Goal: Share content: Share content

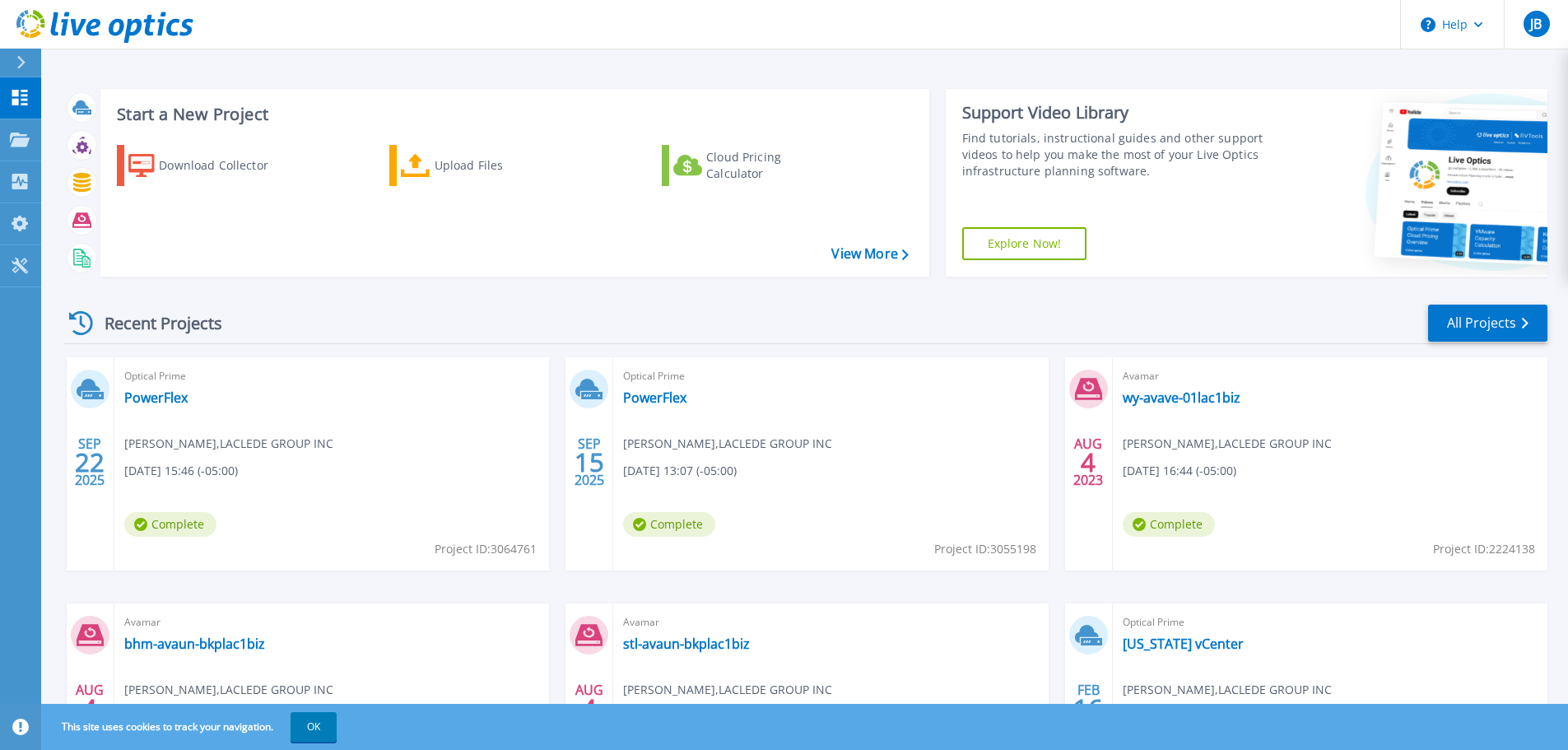
click at [892, 514] on div "Optical Prime PowerFlex [PERSON_NAME] , LACLEDE GROUP INC [DATE] 13:07 (-05:00)…" at bounding box center [831, 464] width 435 height 213
click at [662, 401] on link "PowerFlex" at bounding box center [655, 397] width 63 height 17
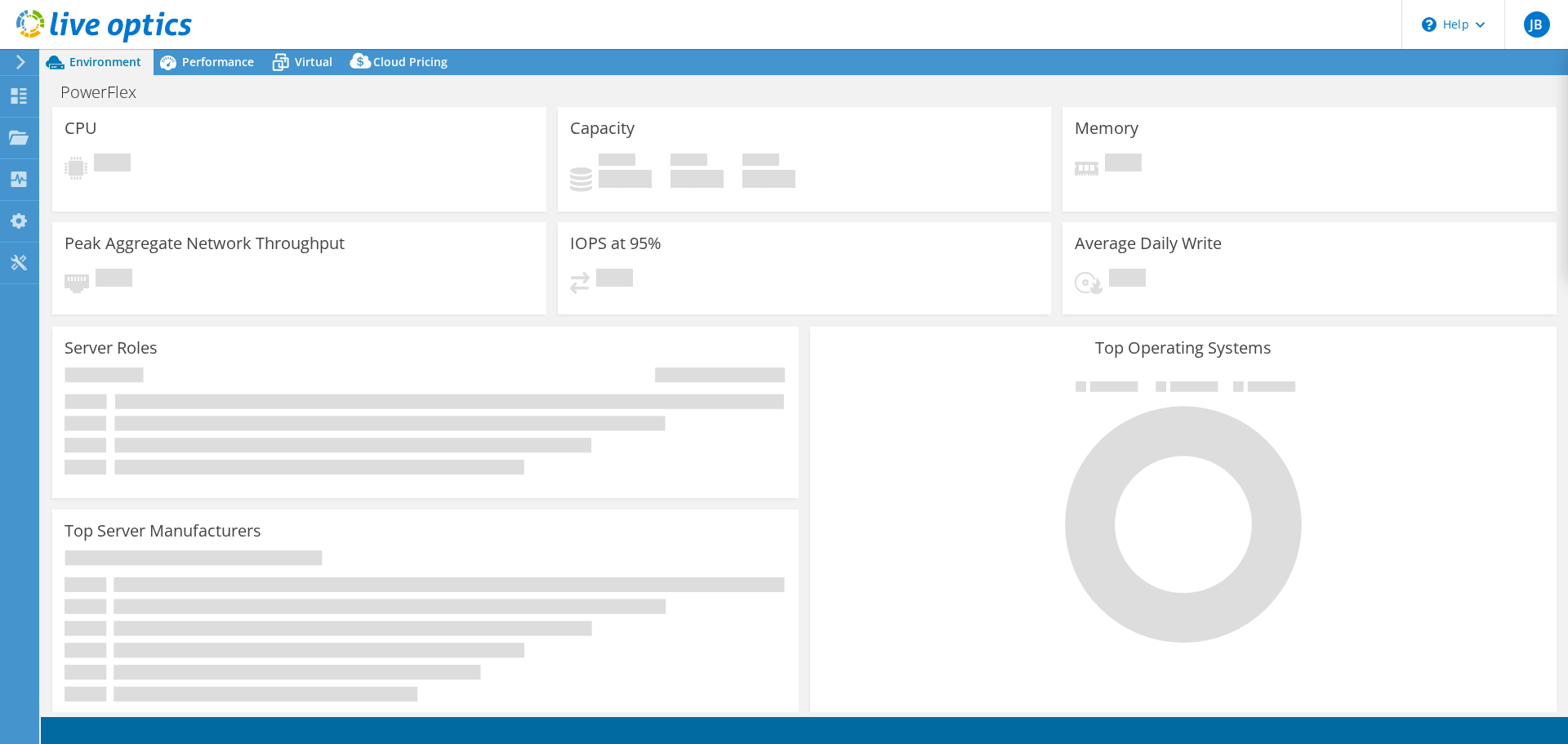
select select "USEast"
select select "USD"
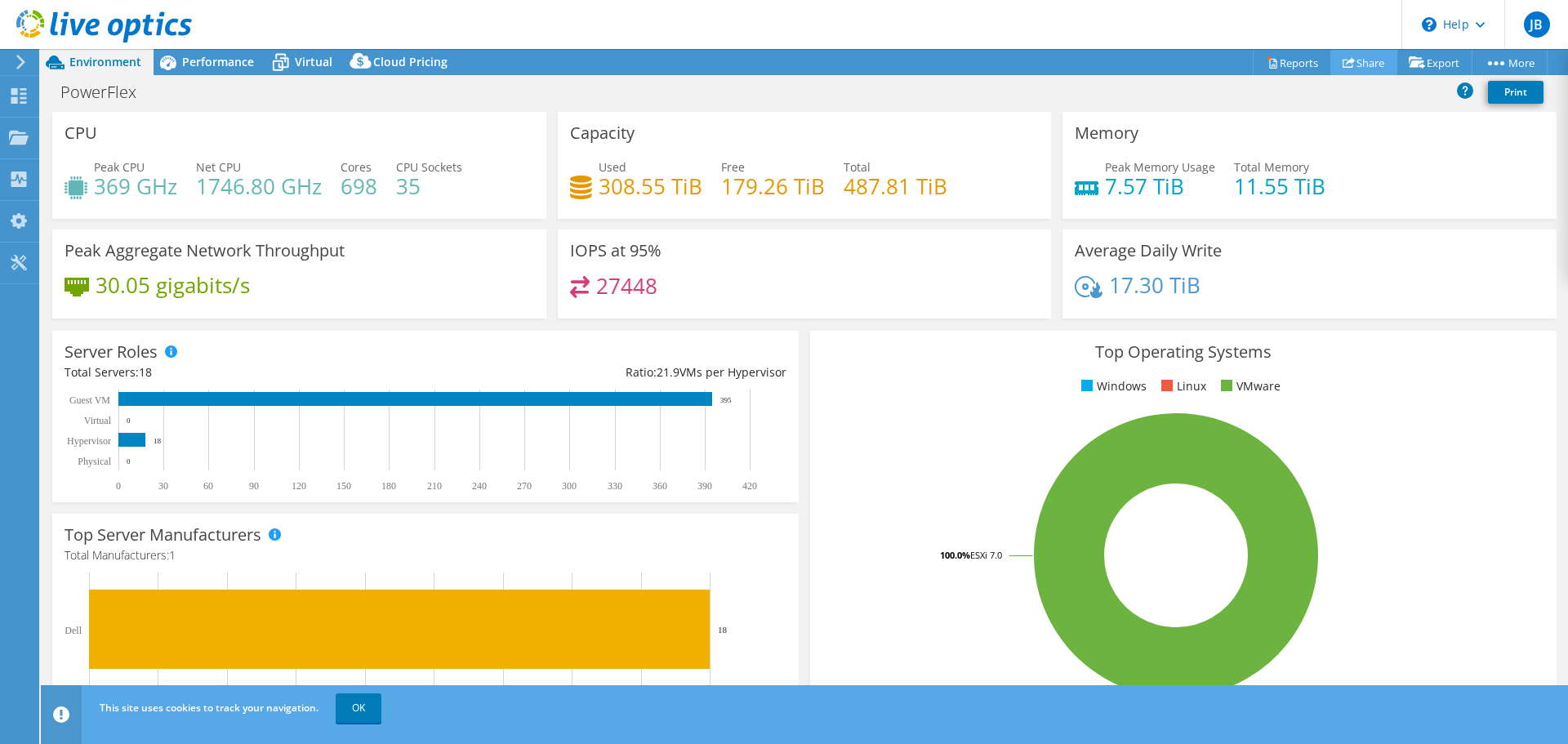
click at [1351, 59] on link "Share" at bounding box center [1364, 62] width 67 height 25
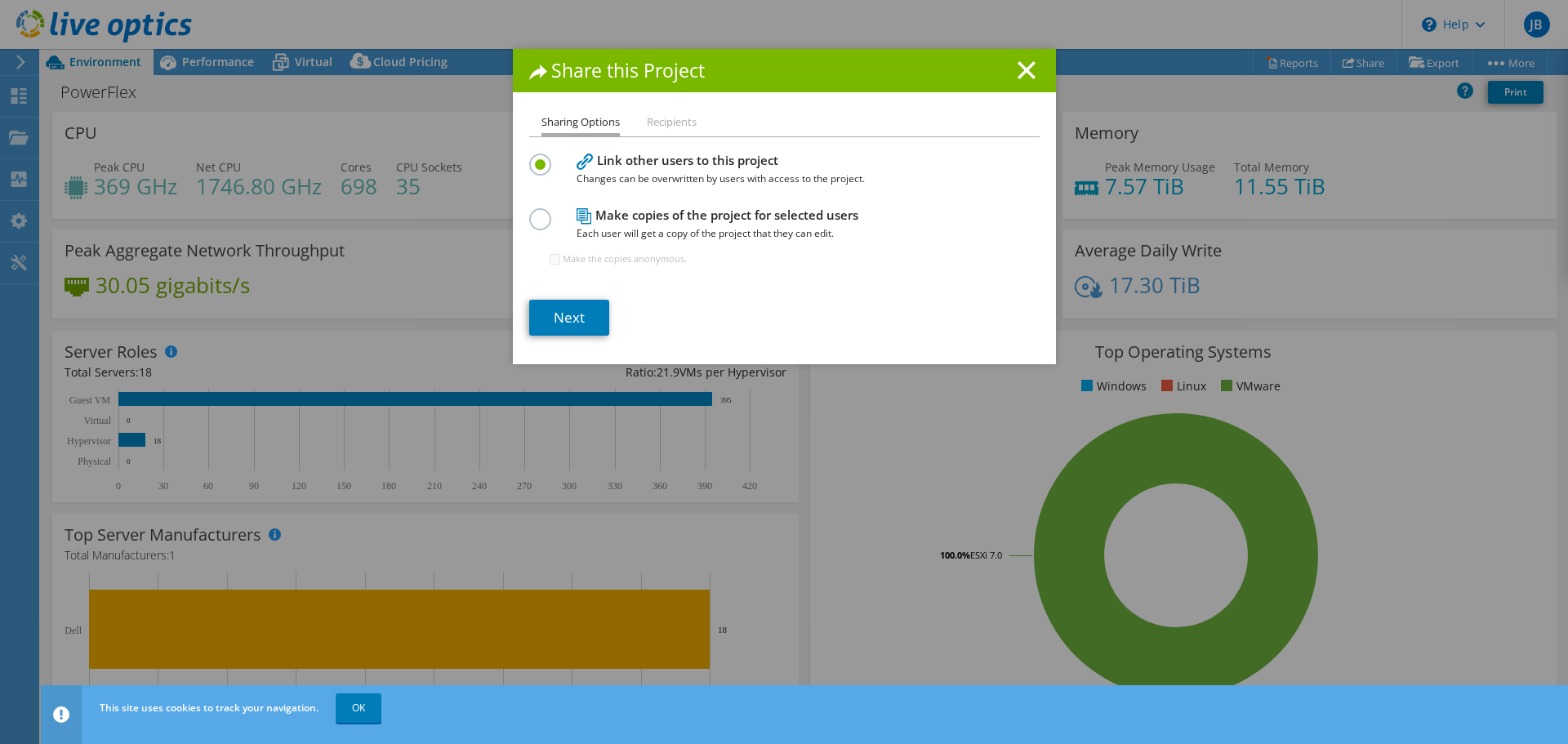
click at [668, 123] on li "Recipients" at bounding box center [671, 122] width 50 height 20
click at [671, 127] on li "Recipients" at bounding box center [671, 122] width 50 height 20
click at [630, 132] on ul "Sharing Options Recipients" at bounding box center [784, 124] width 511 height 24
click at [554, 314] on link "Next" at bounding box center [569, 317] width 80 height 36
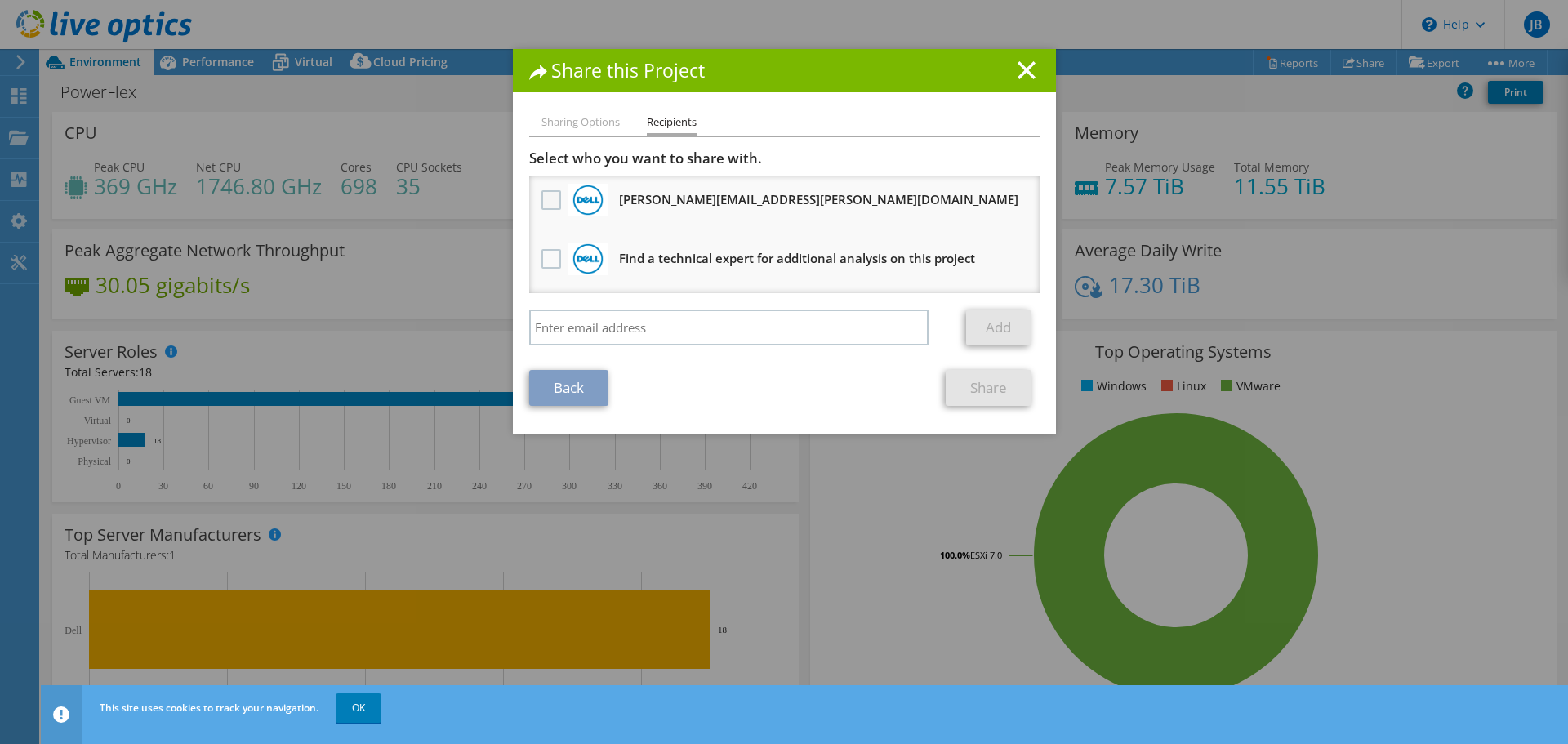
click at [541, 200] on label at bounding box center [553, 200] width 24 height 19
click at [0, 0] on input "checkbox" at bounding box center [0, 0] width 0 height 0
click at [977, 386] on link "Share" at bounding box center [988, 388] width 86 height 36
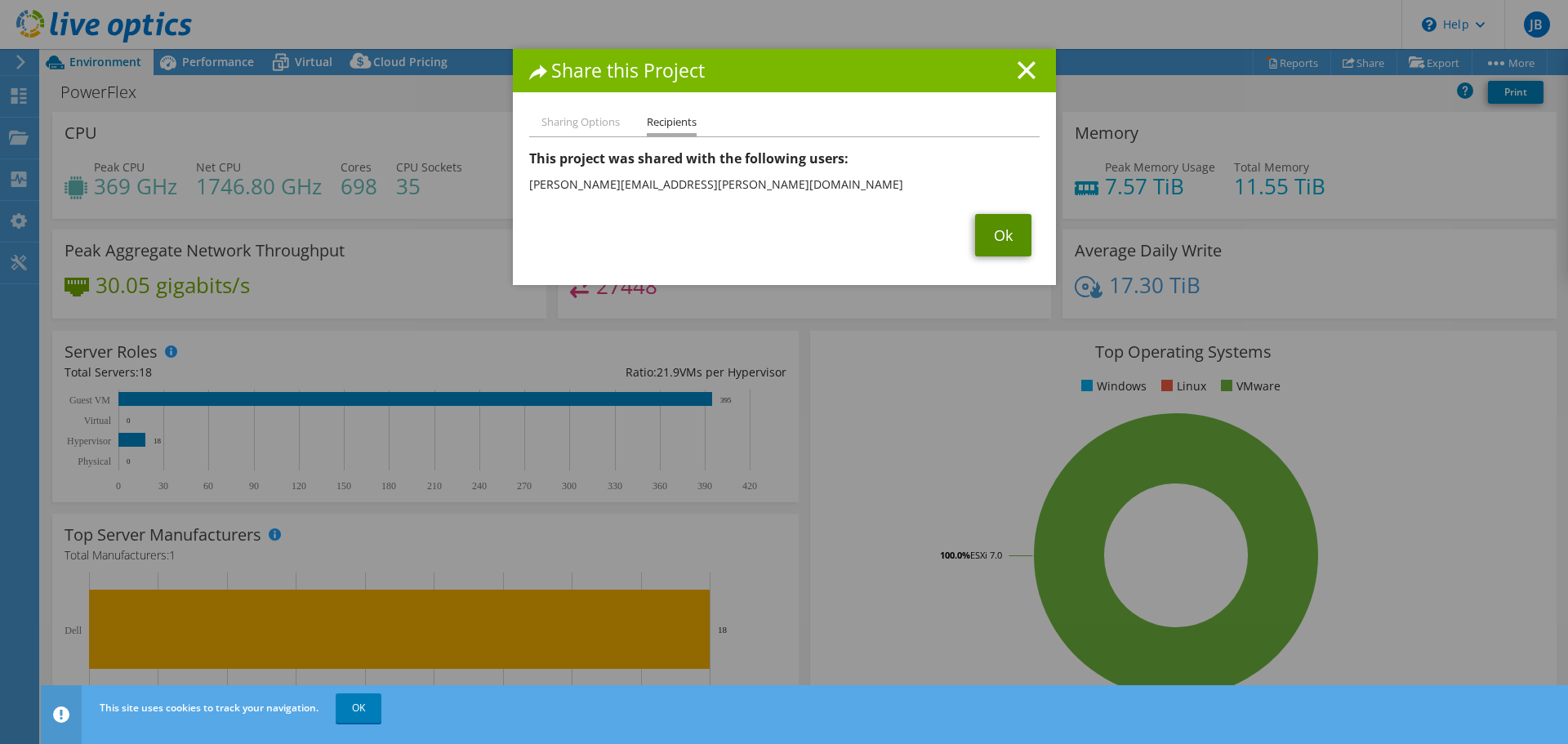
click at [998, 241] on link "Ok" at bounding box center [1003, 235] width 57 height 43
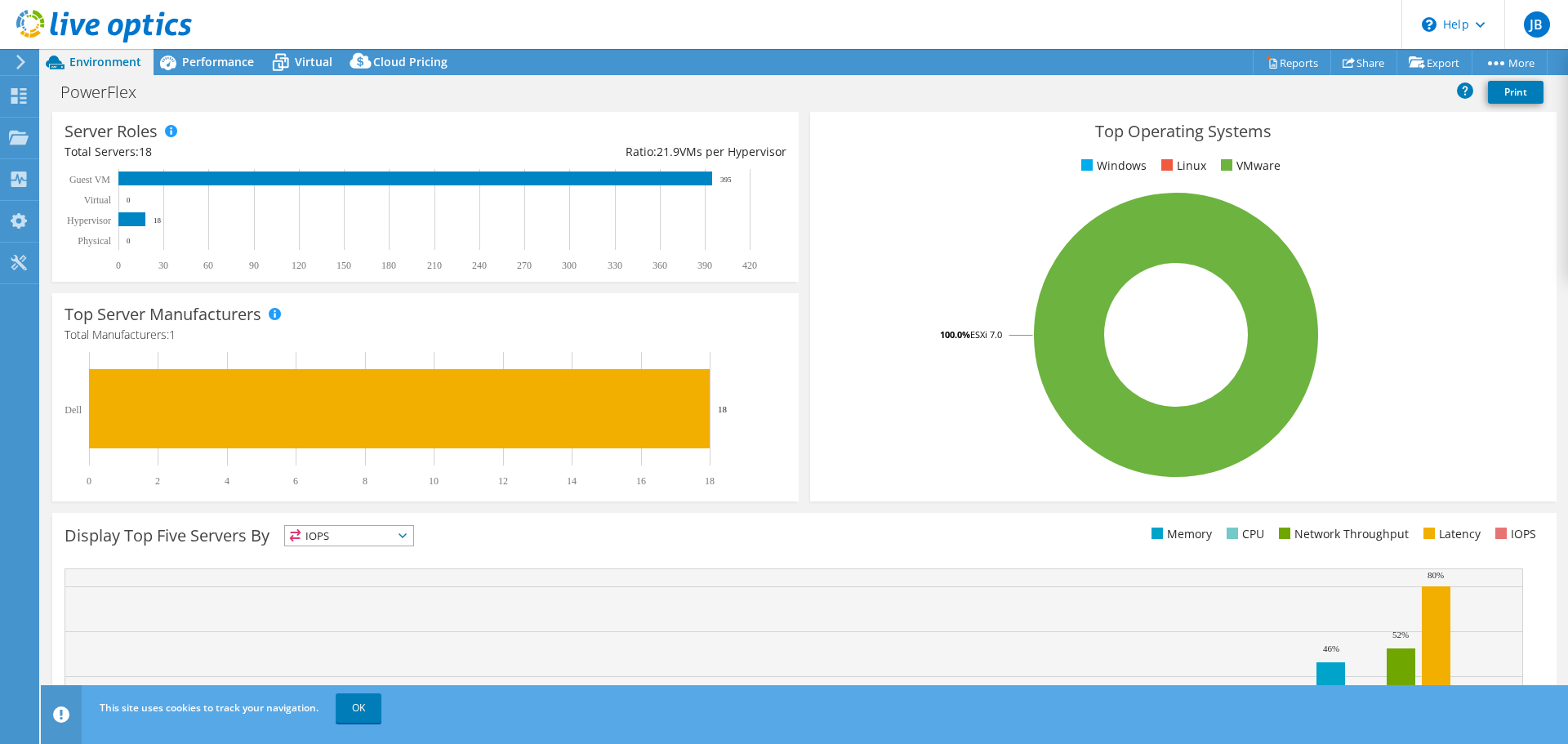
scroll to position [327, 0]
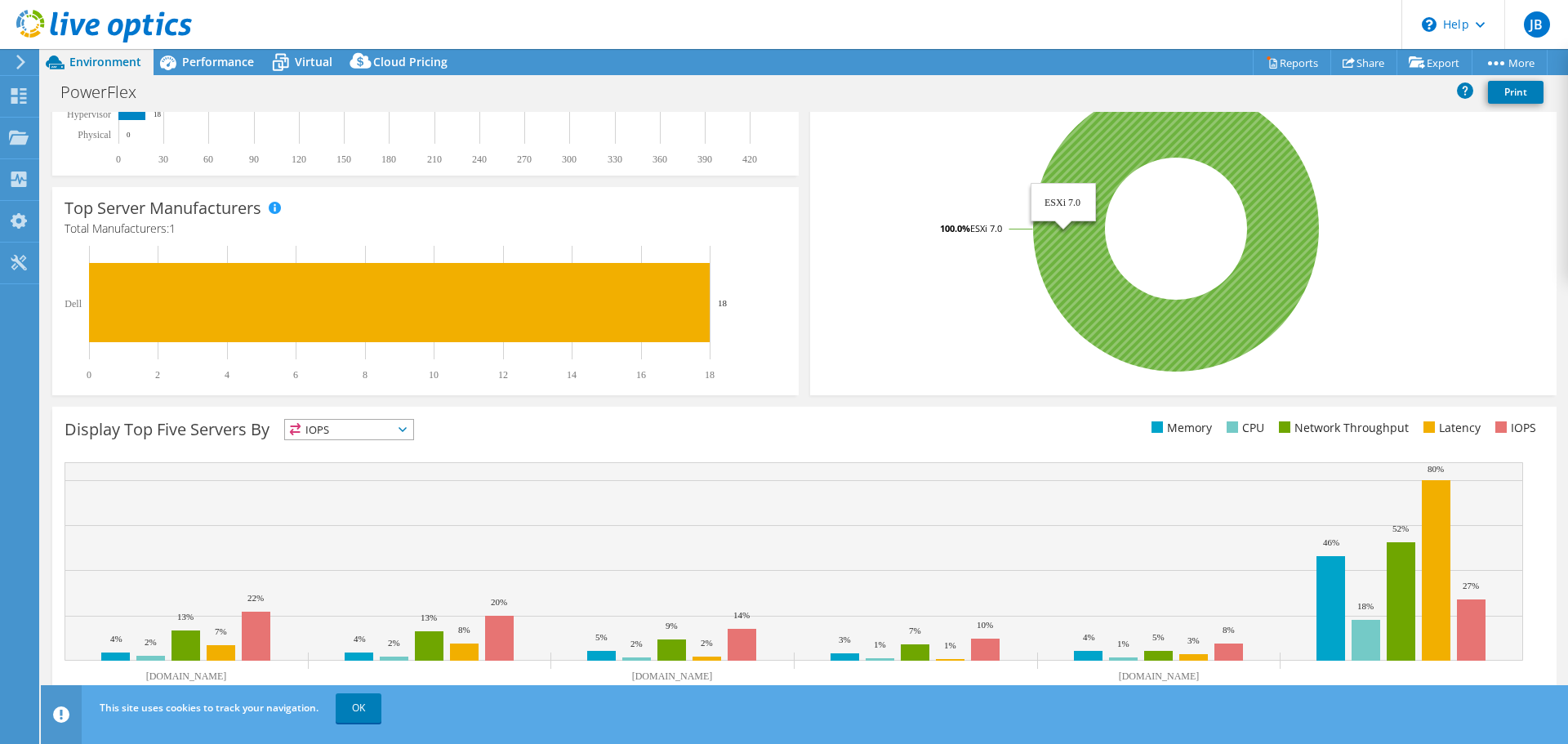
click at [1142, 325] on icon at bounding box center [1175, 228] width 285 height 286
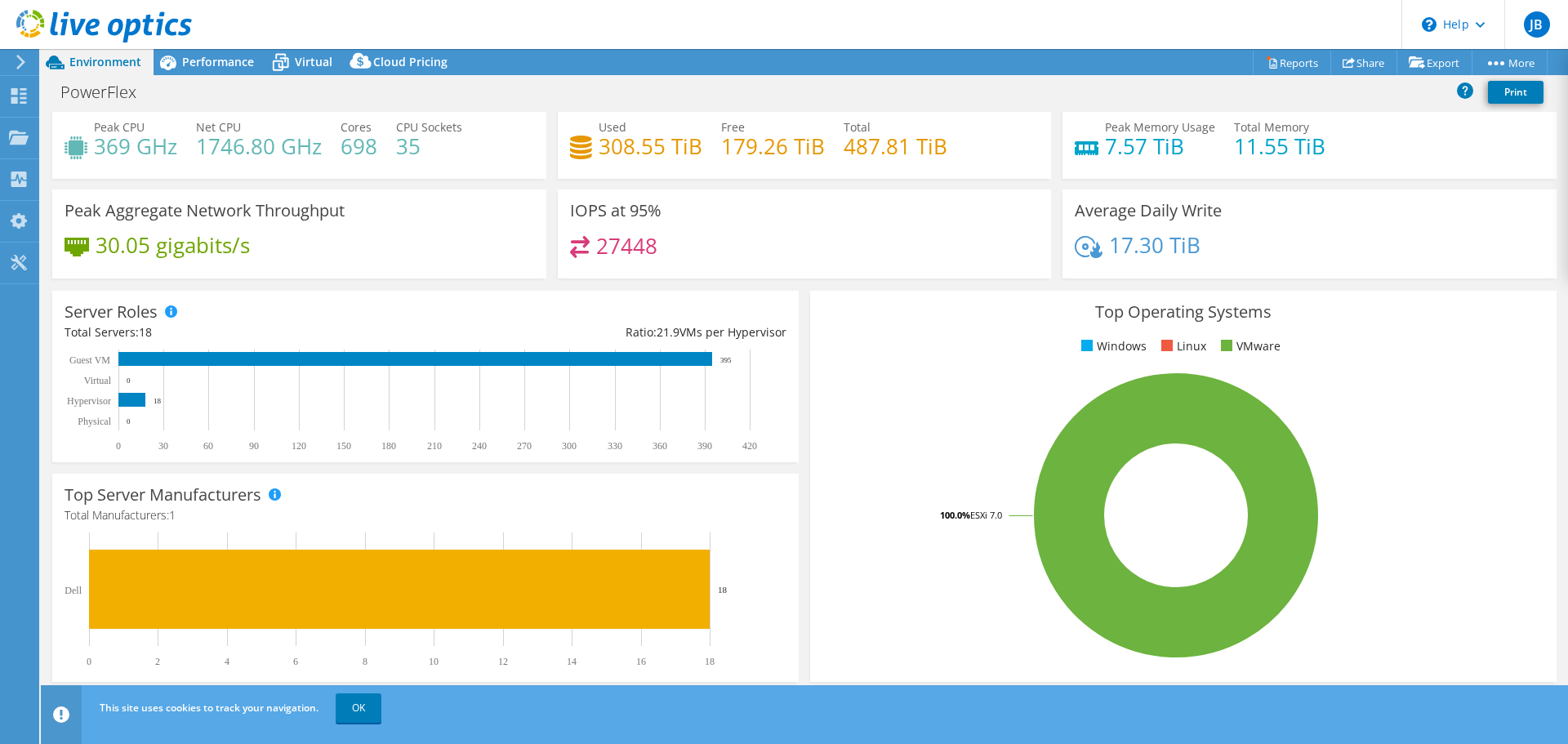
scroll to position [0, 0]
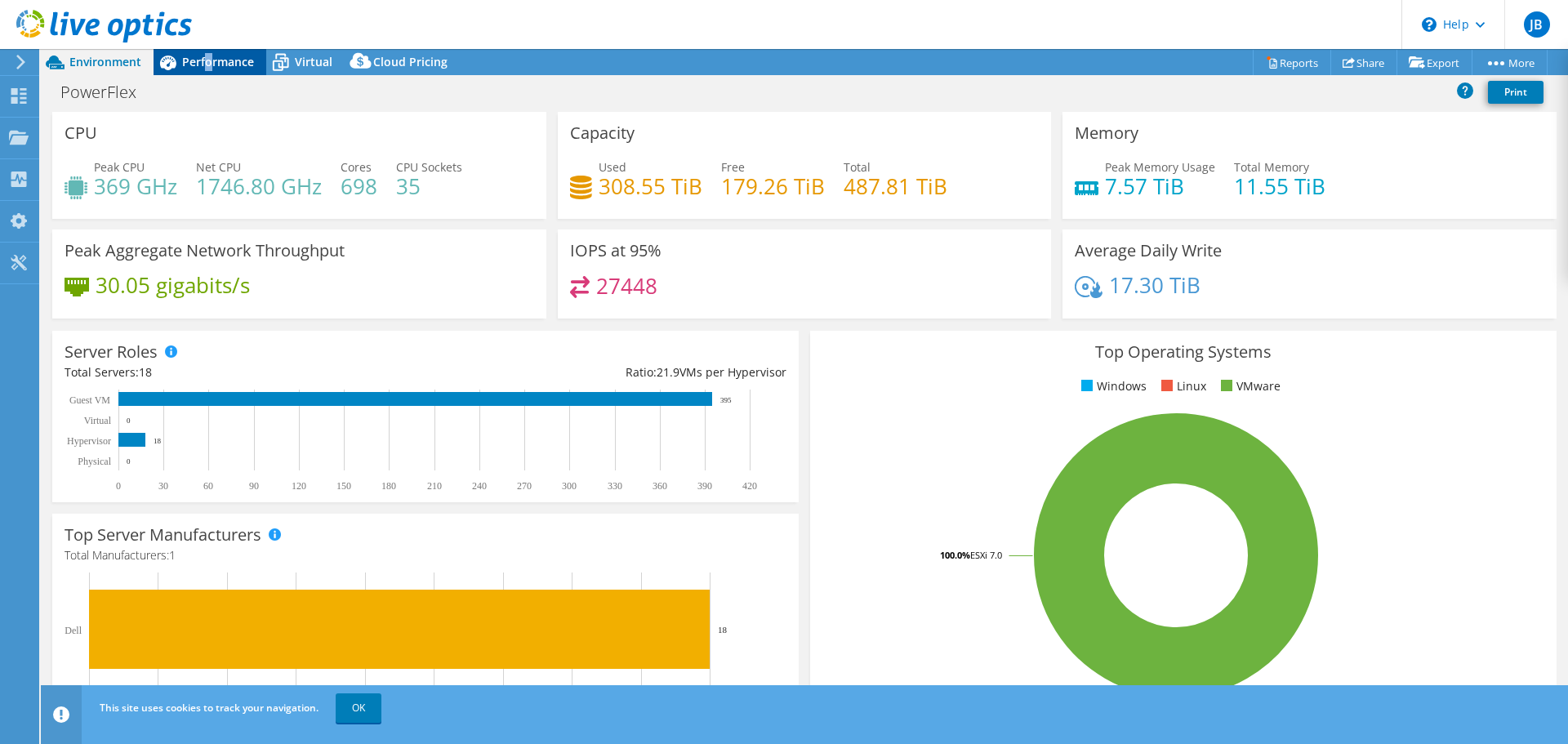
drag, startPoint x: 208, startPoint y: 49, endPoint x: 213, endPoint y: 60, distance: 12.1
click at [209, 50] on div "Performance" at bounding box center [210, 62] width 113 height 26
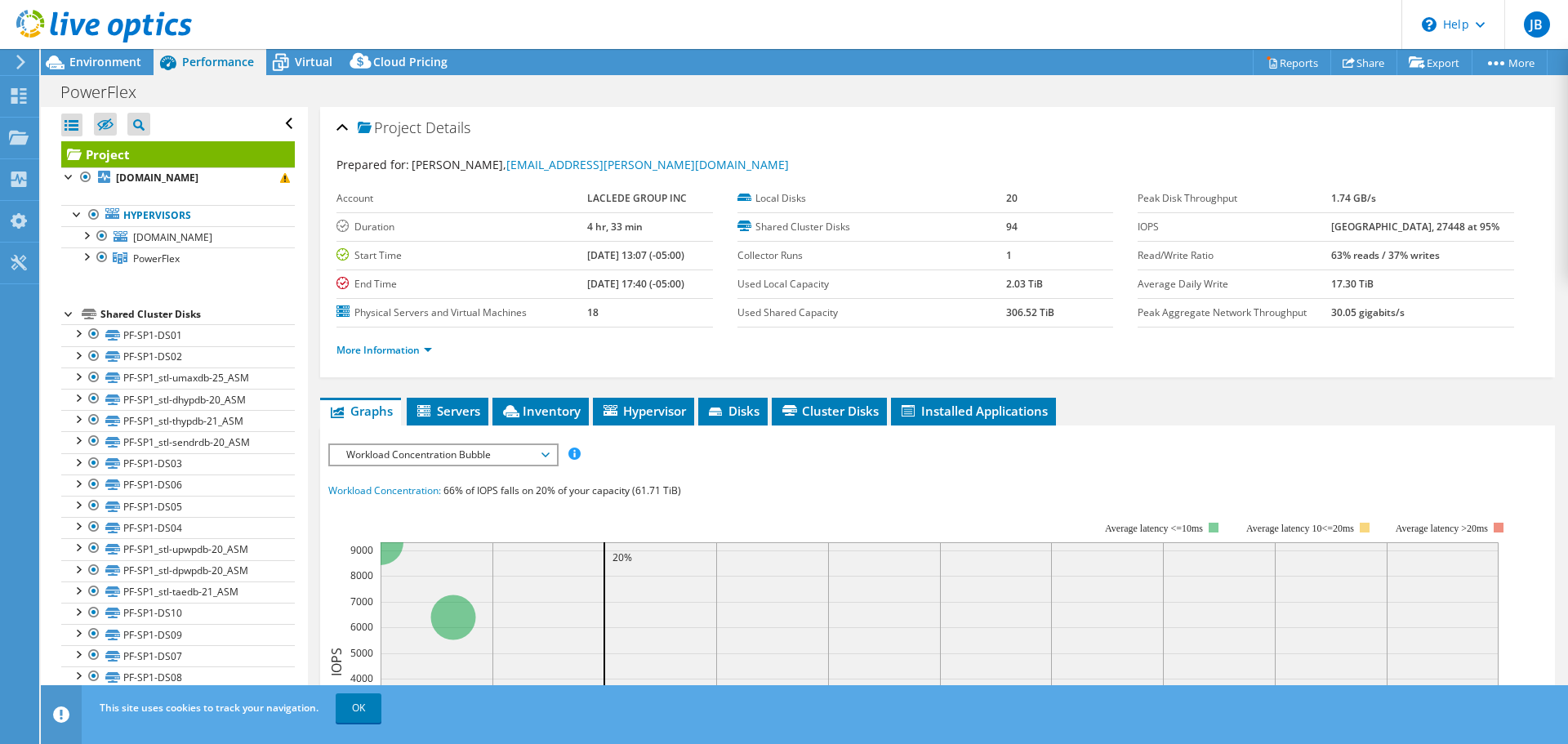
click at [342, 128] on div "Project Details" at bounding box center [937, 128] width 1202 height 35
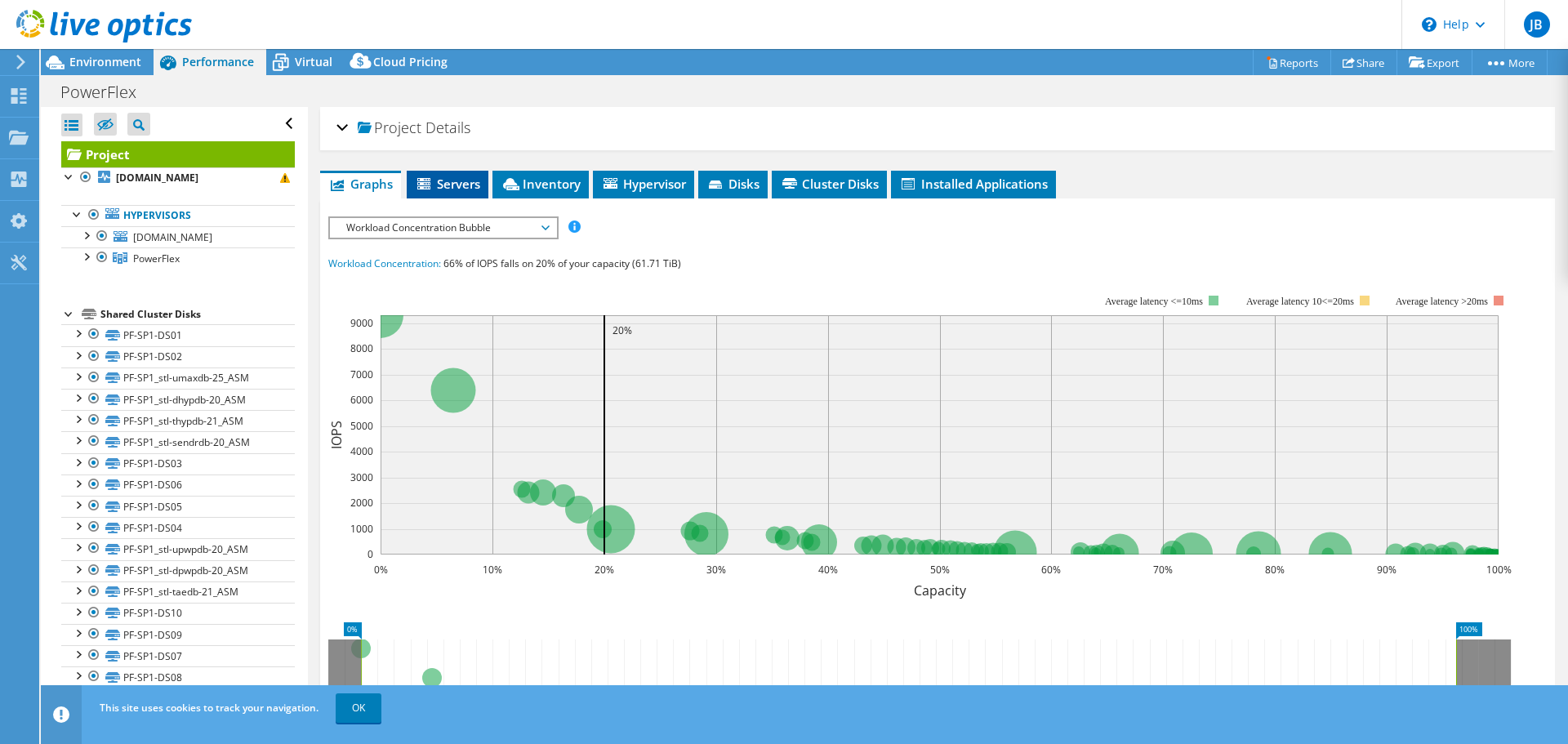
click at [460, 193] on li "Servers" at bounding box center [448, 184] width 82 height 28
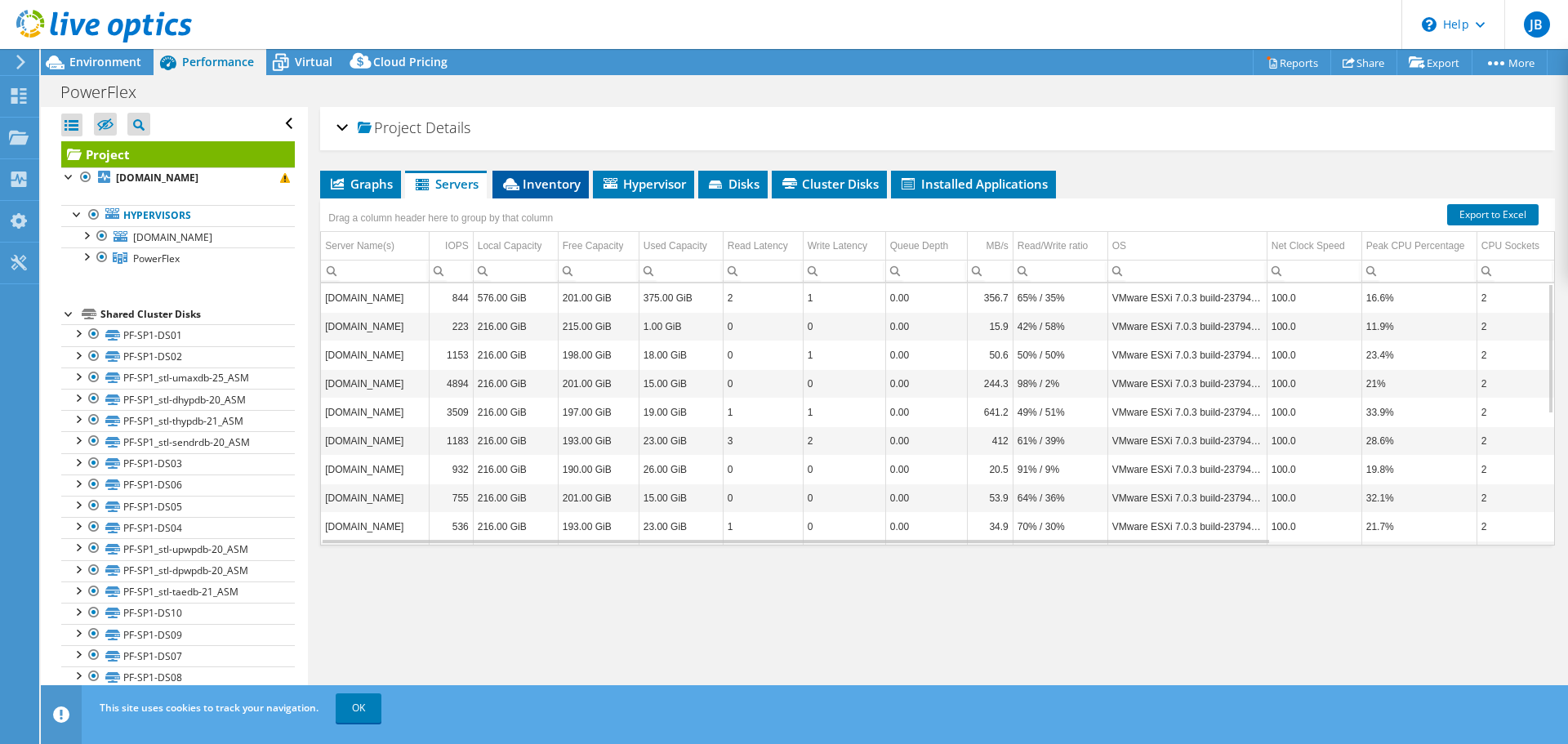
click at [523, 189] on span "Inventory" at bounding box center [540, 183] width 80 height 17
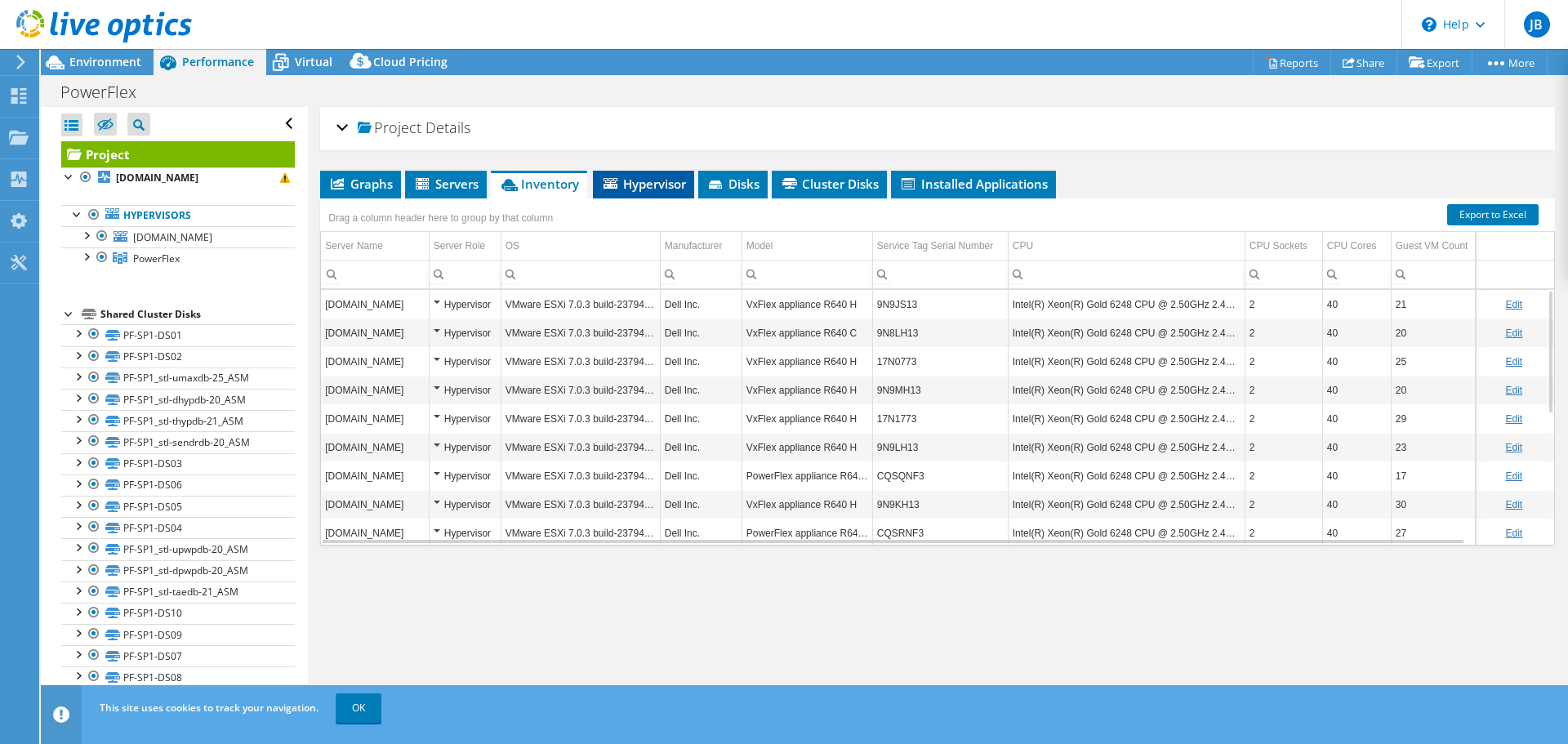
click at [657, 192] on li "Hypervisor" at bounding box center [643, 184] width 101 height 28
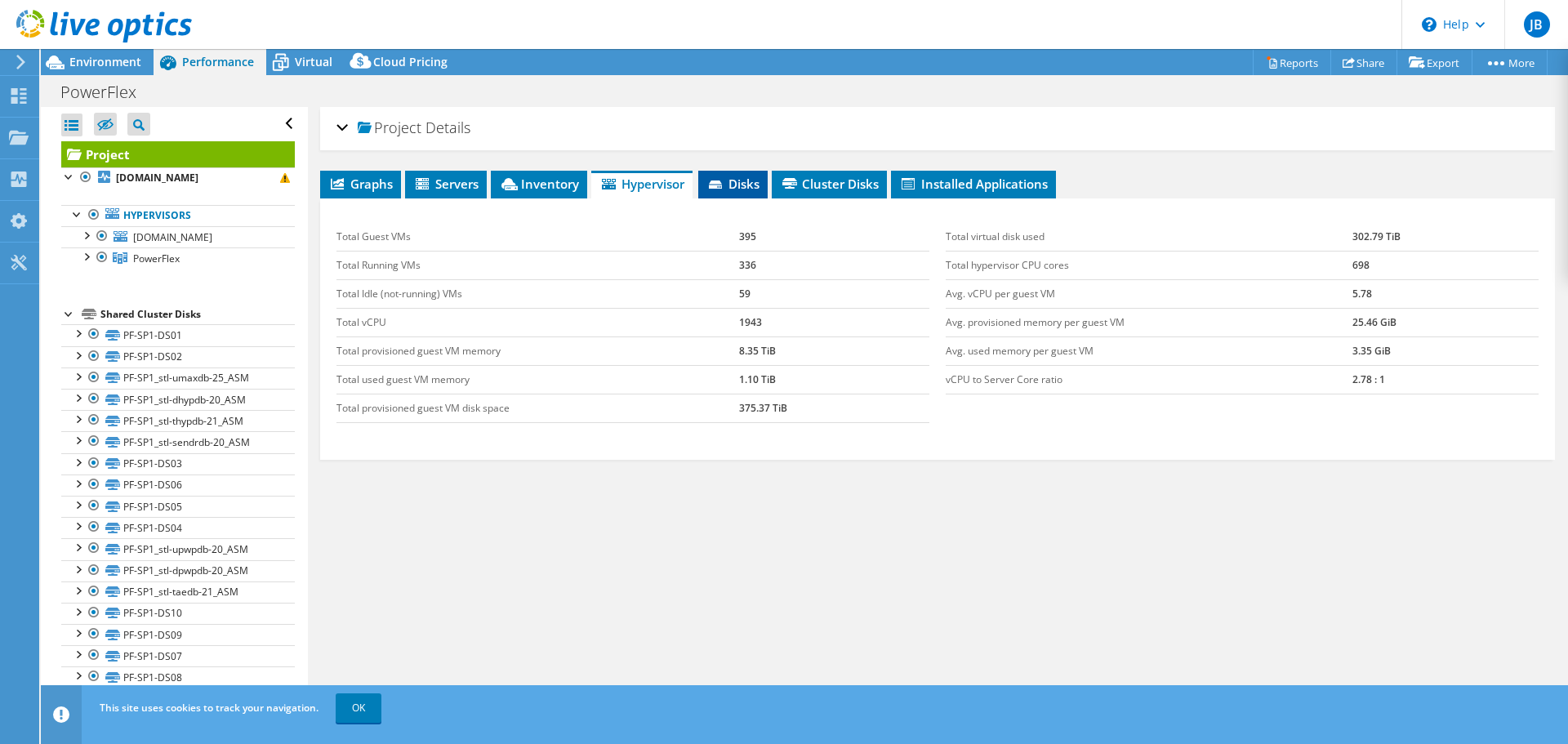
click at [739, 170] on li "Disks" at bounding box center [733, 184] width 70 height 28
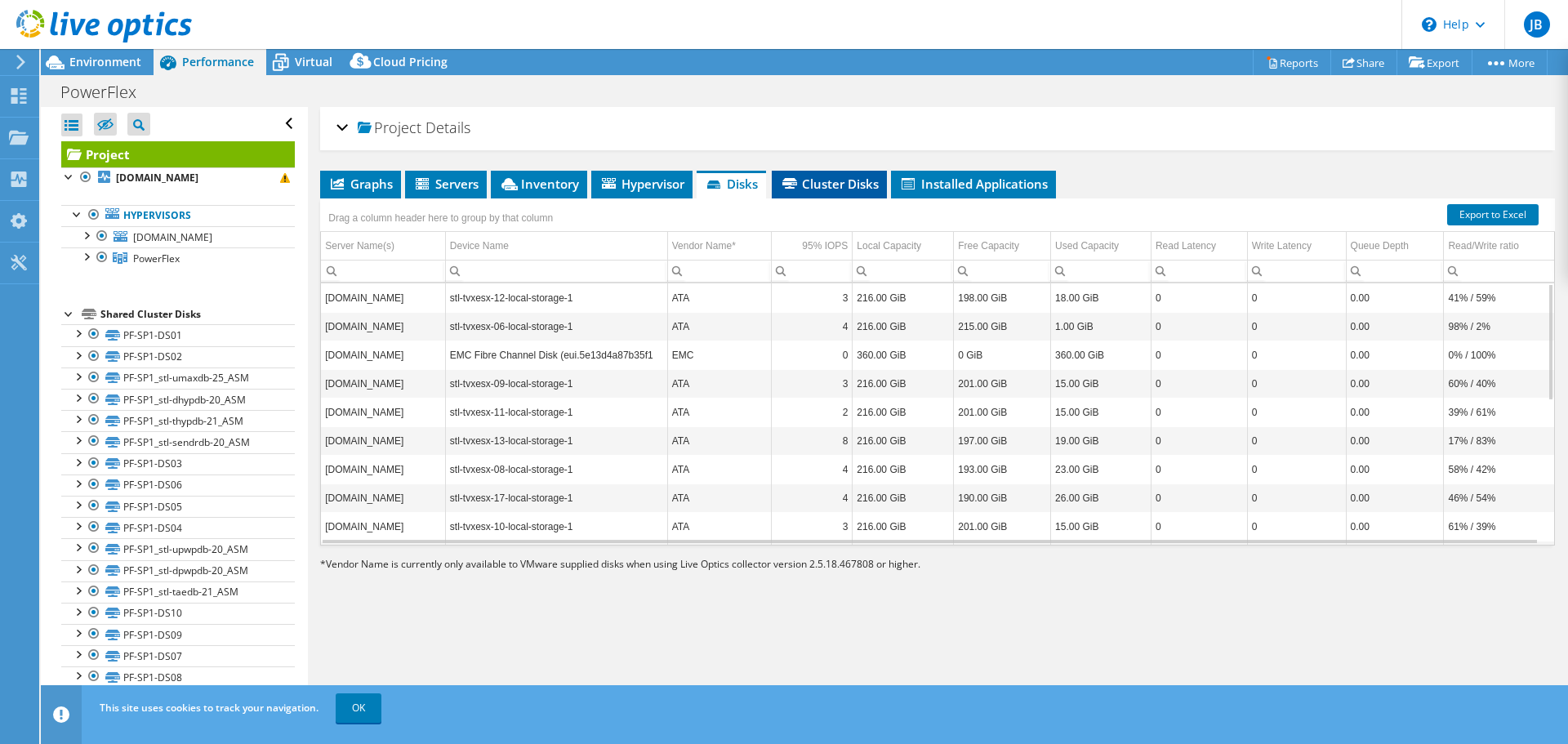
click at [829, 176] on span "Cluster Disks" at bounding box center [829, 183] width 99 height 17
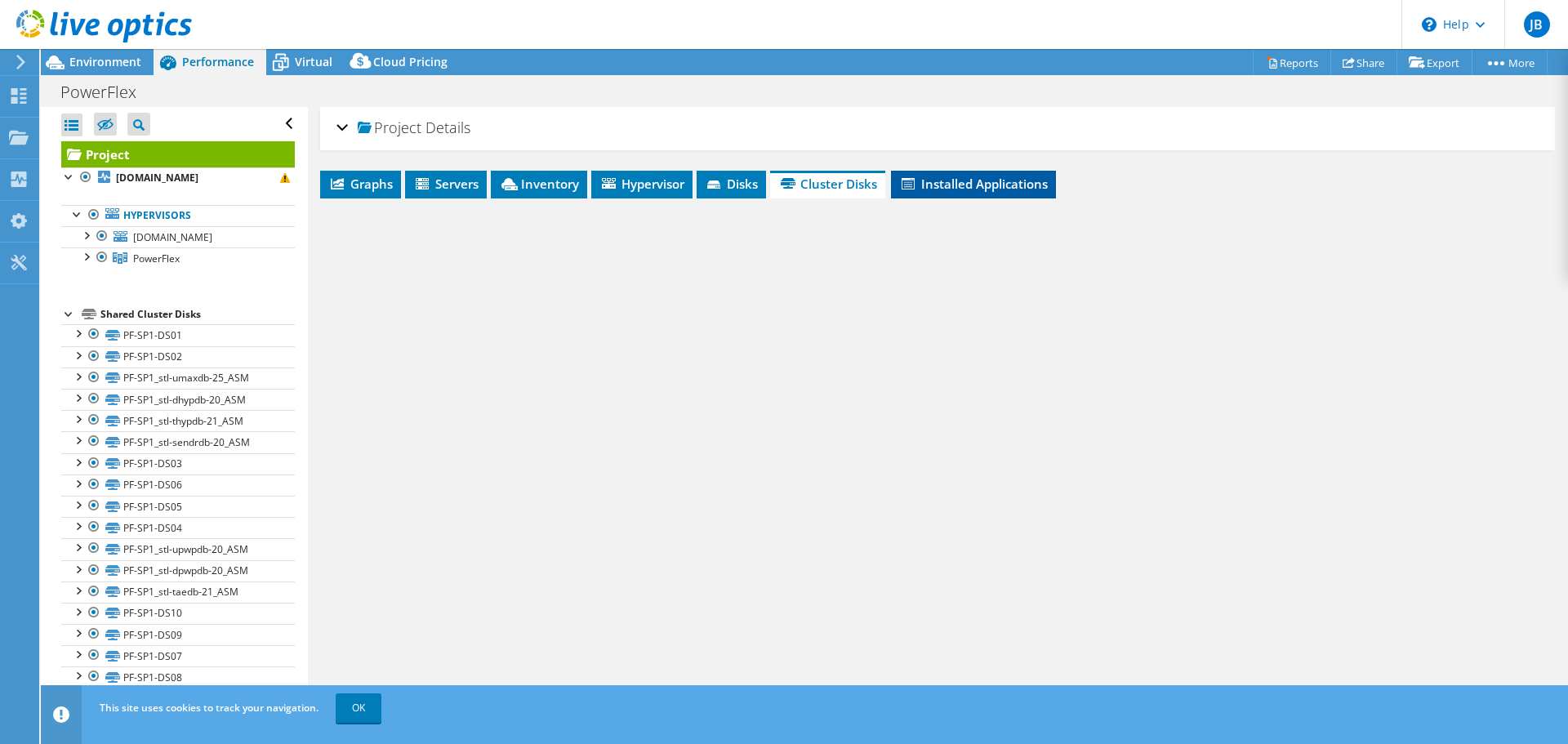
click at [924, 174] on li "Installed Applications" at bounding box center [973, 184] width 165 height 28
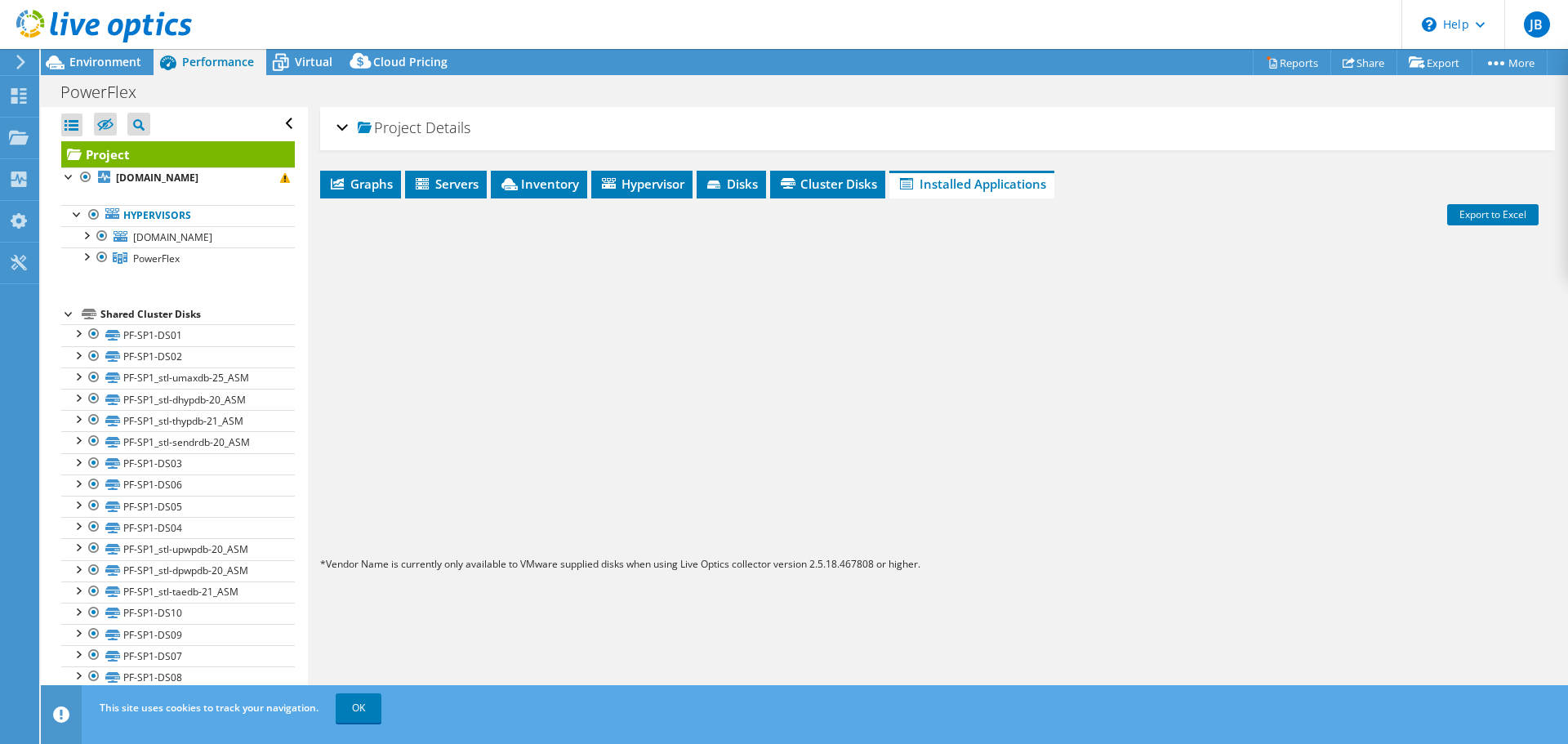
click at [139, 155] on link "Project" at bounding box center [178, 155] width 234 height 26
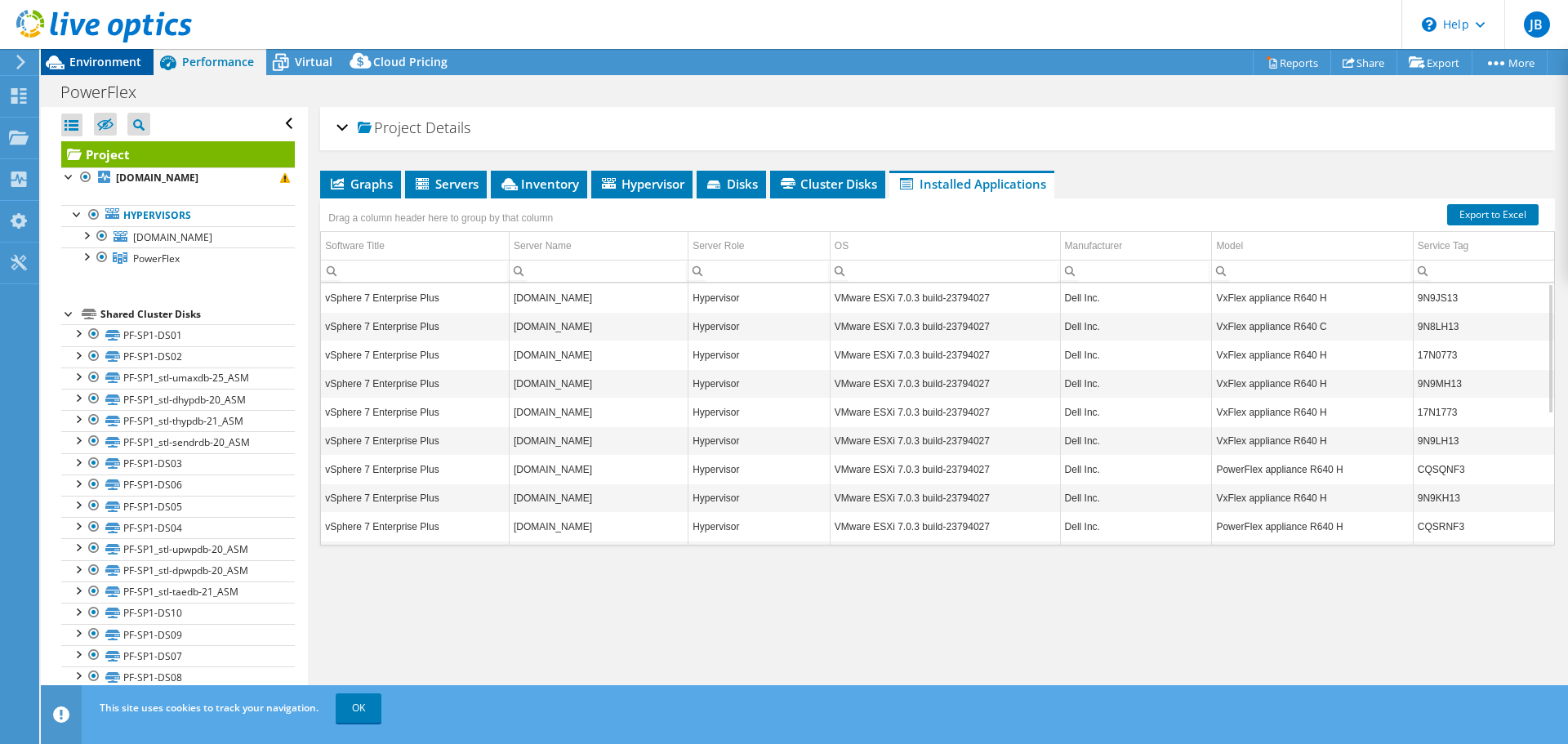
click at [100, 67] on span "Environment" at bounding box center [106, 62] width 72 height 16
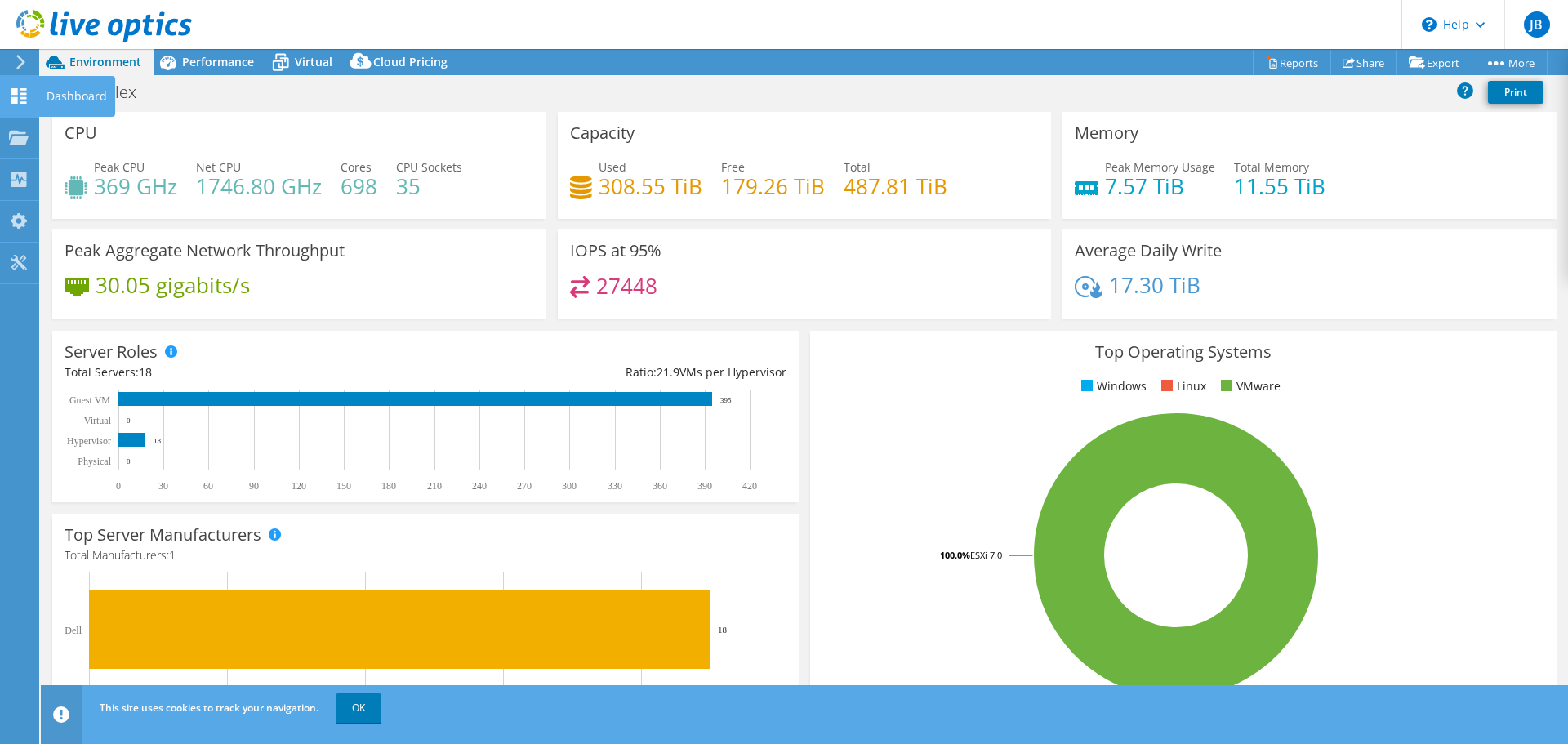
click at [28, 99] on icon at bounding box center [18, 96] width 19 height 16
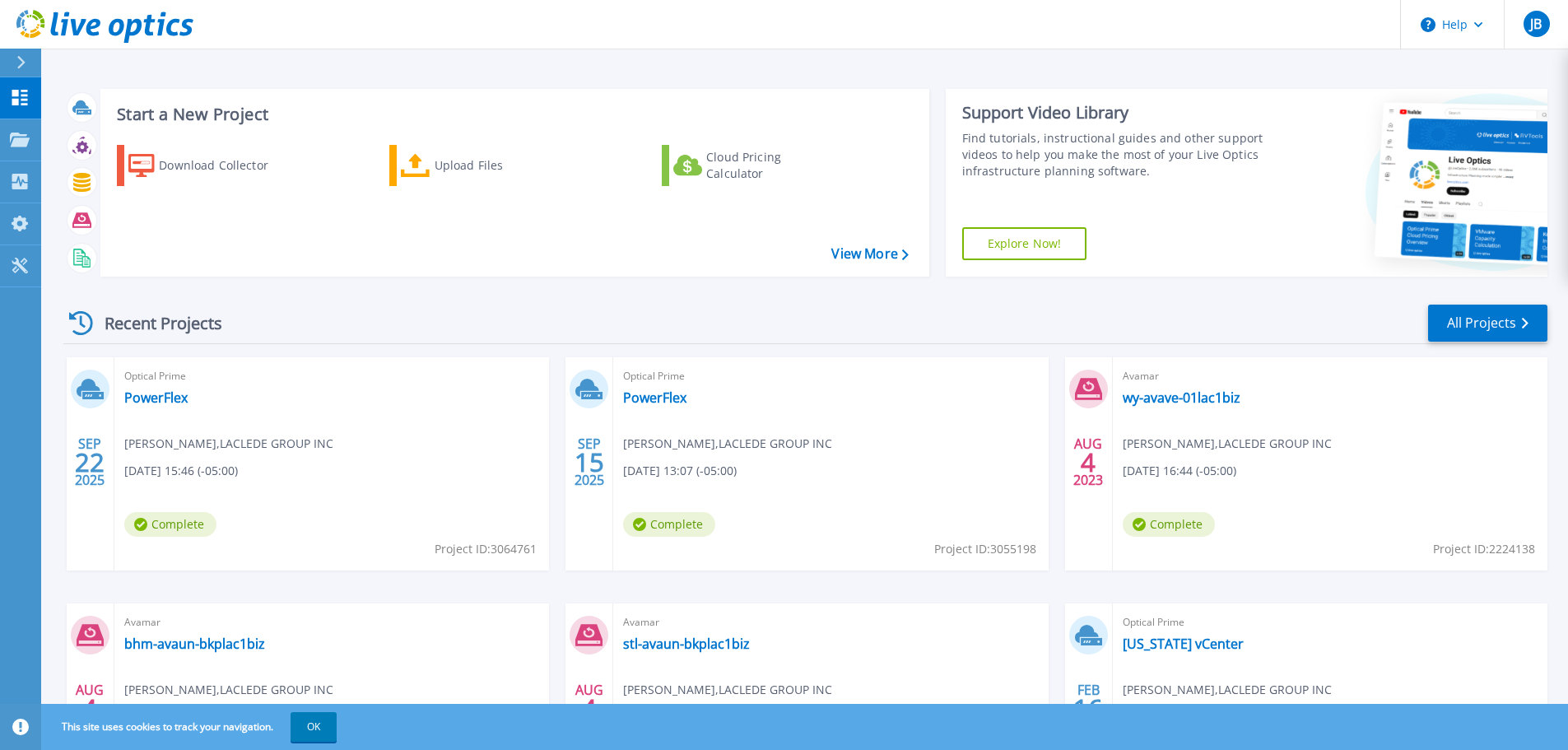
click at [261, 428] on div "Optical Prime PowerFlex Josiah Boyer , LACLEDE GROUP INC 09/22/2025, 15:46 (-05…" at bounding box center [332, 464] width 435 height 213
click at [147, 393] on link "PowerFlex" at bounding box center [156, 397] width 63 height 17
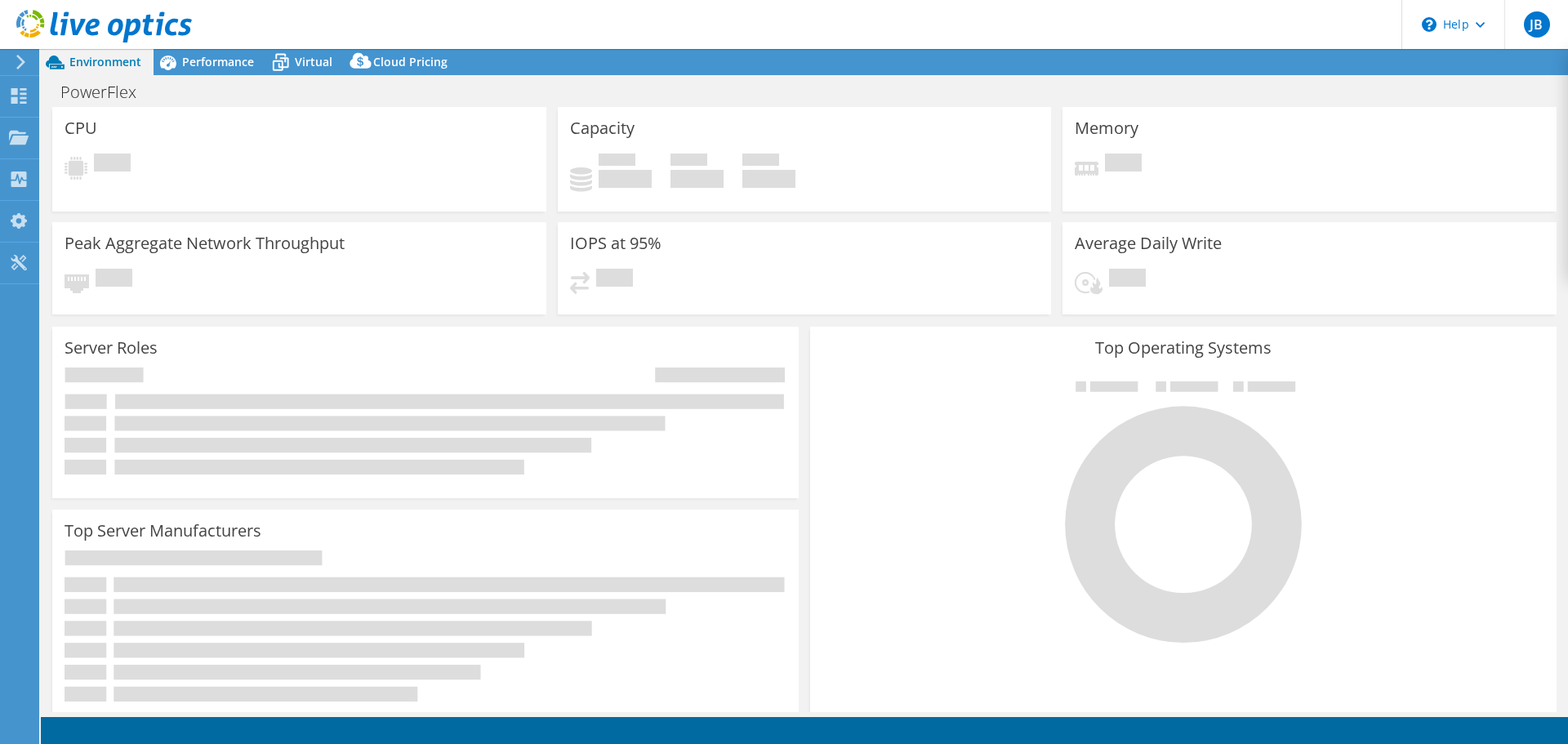
select select "USD"
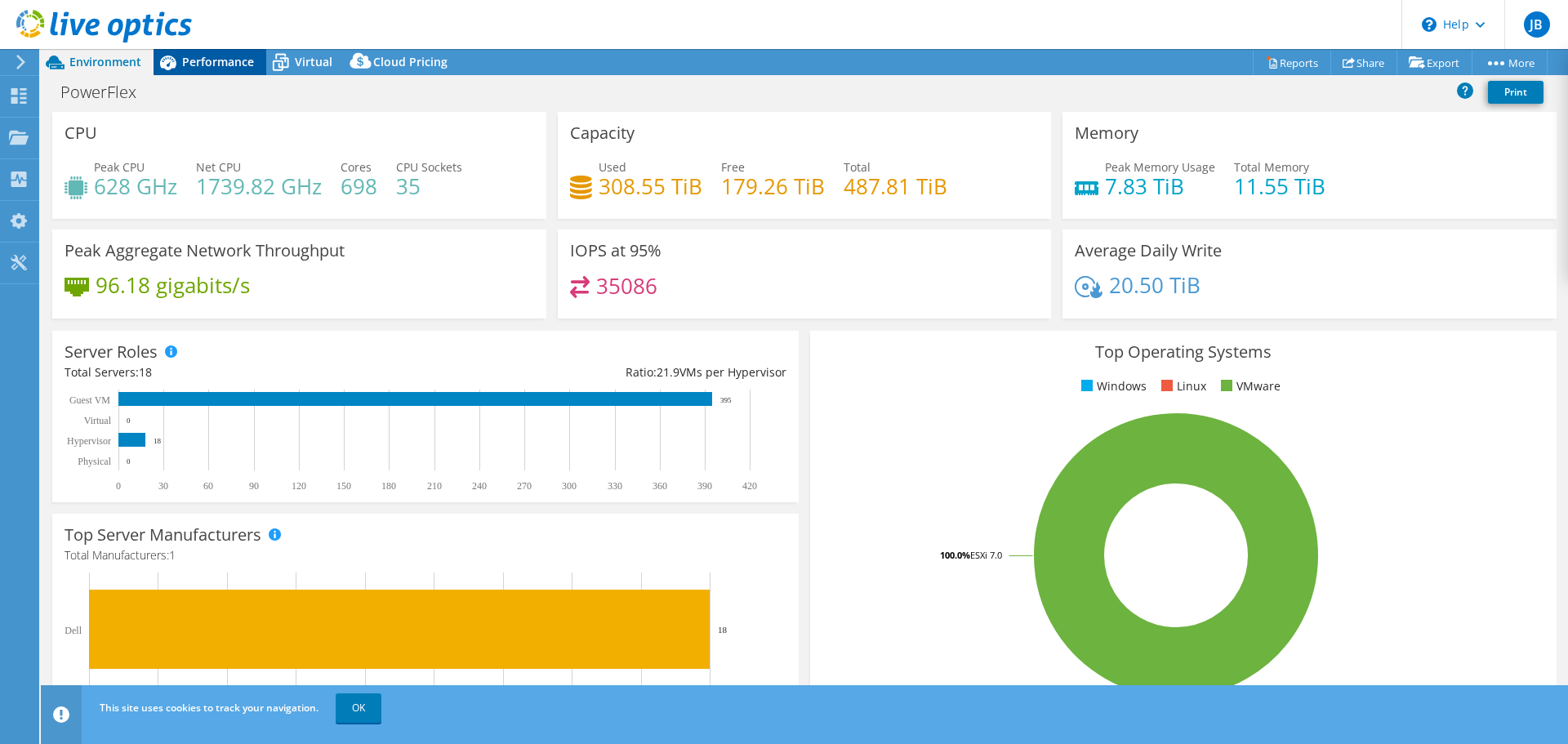
click at [203, 62] on span "Performance" at bounding box center [218, 62] width 72 height 16
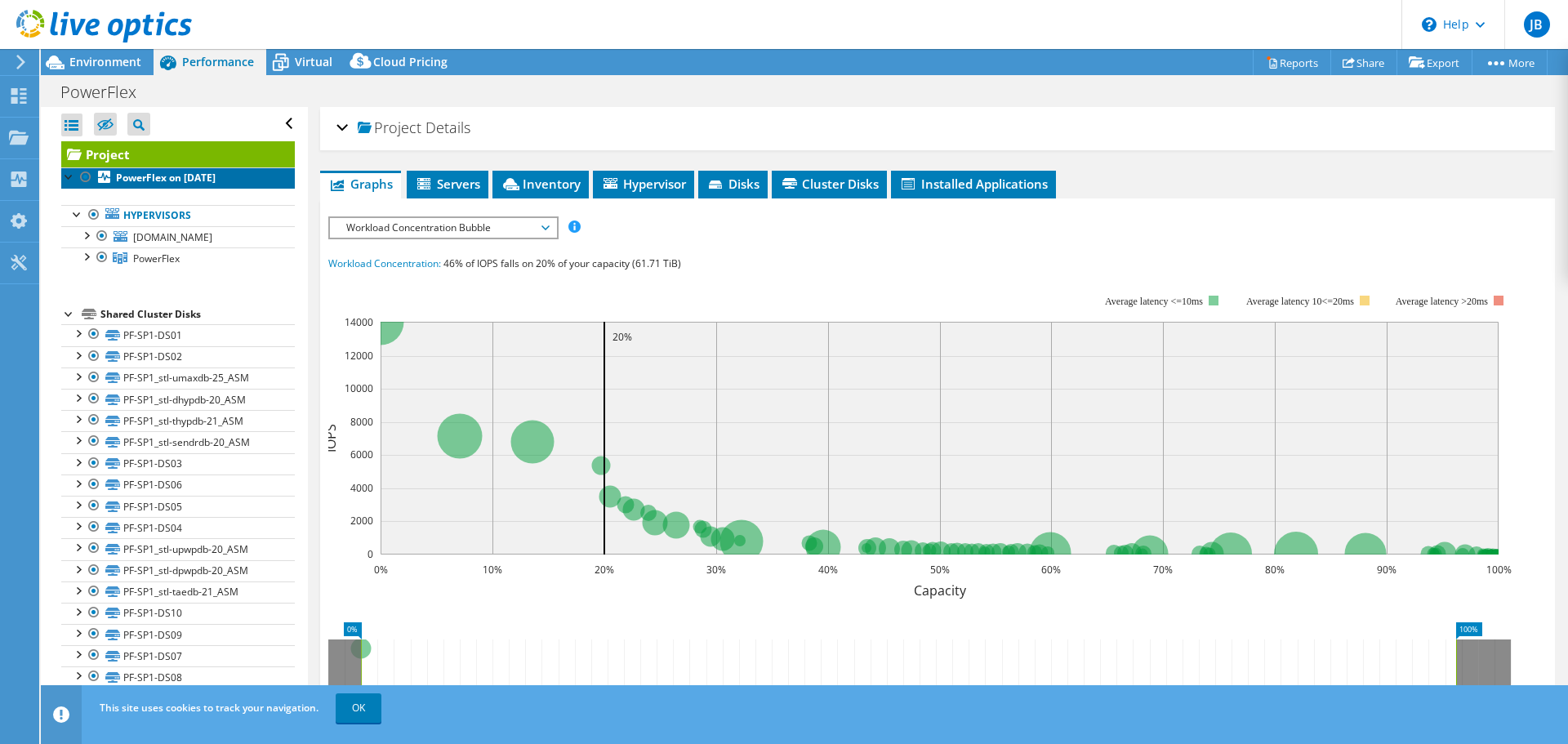
click at [159, 176] on b "PowerFlex on [DATE]" at bounding box center [166, 177] width 100 height 14
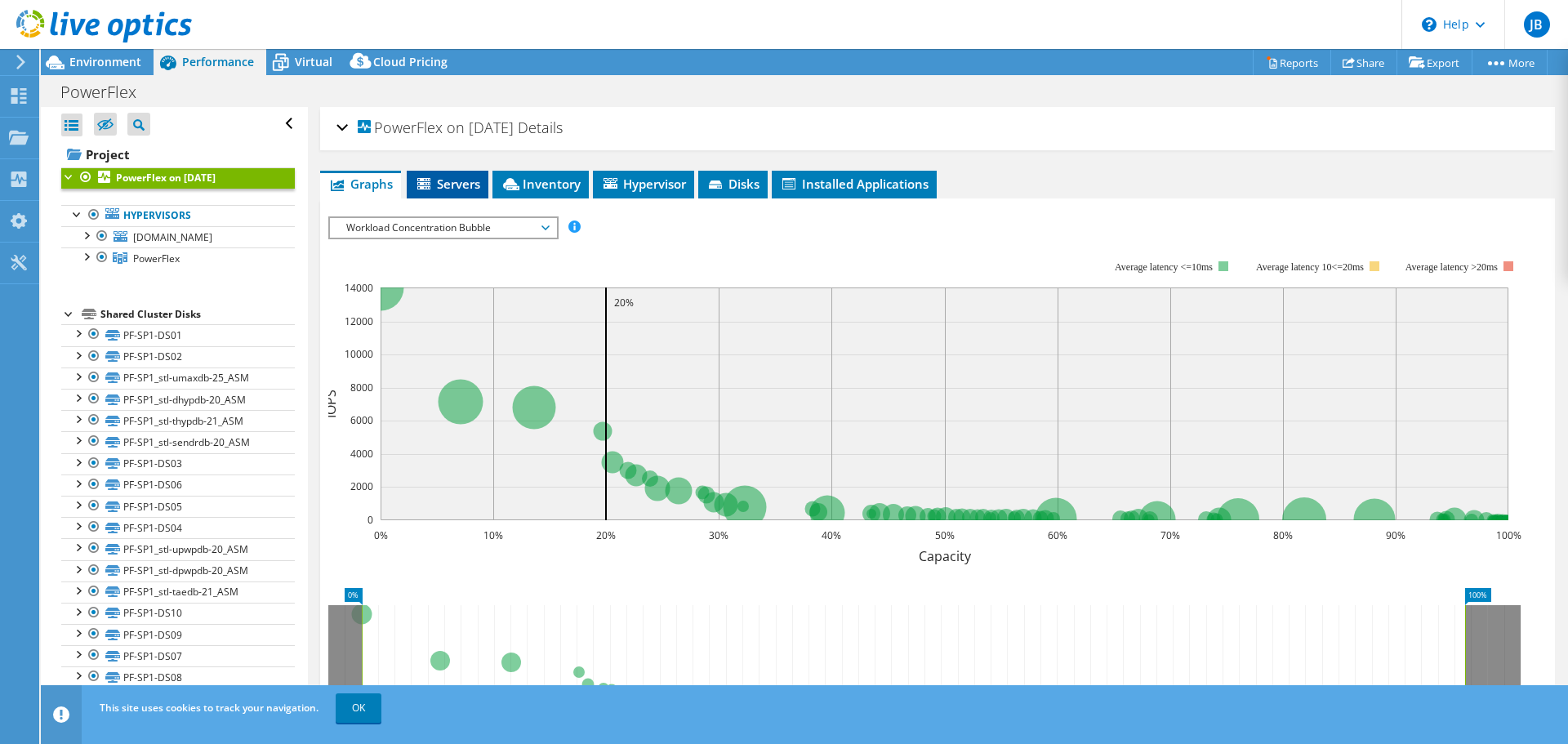
click at [436, 176] on span "Servers" at bounding box center [447, 183] width 65 height 17
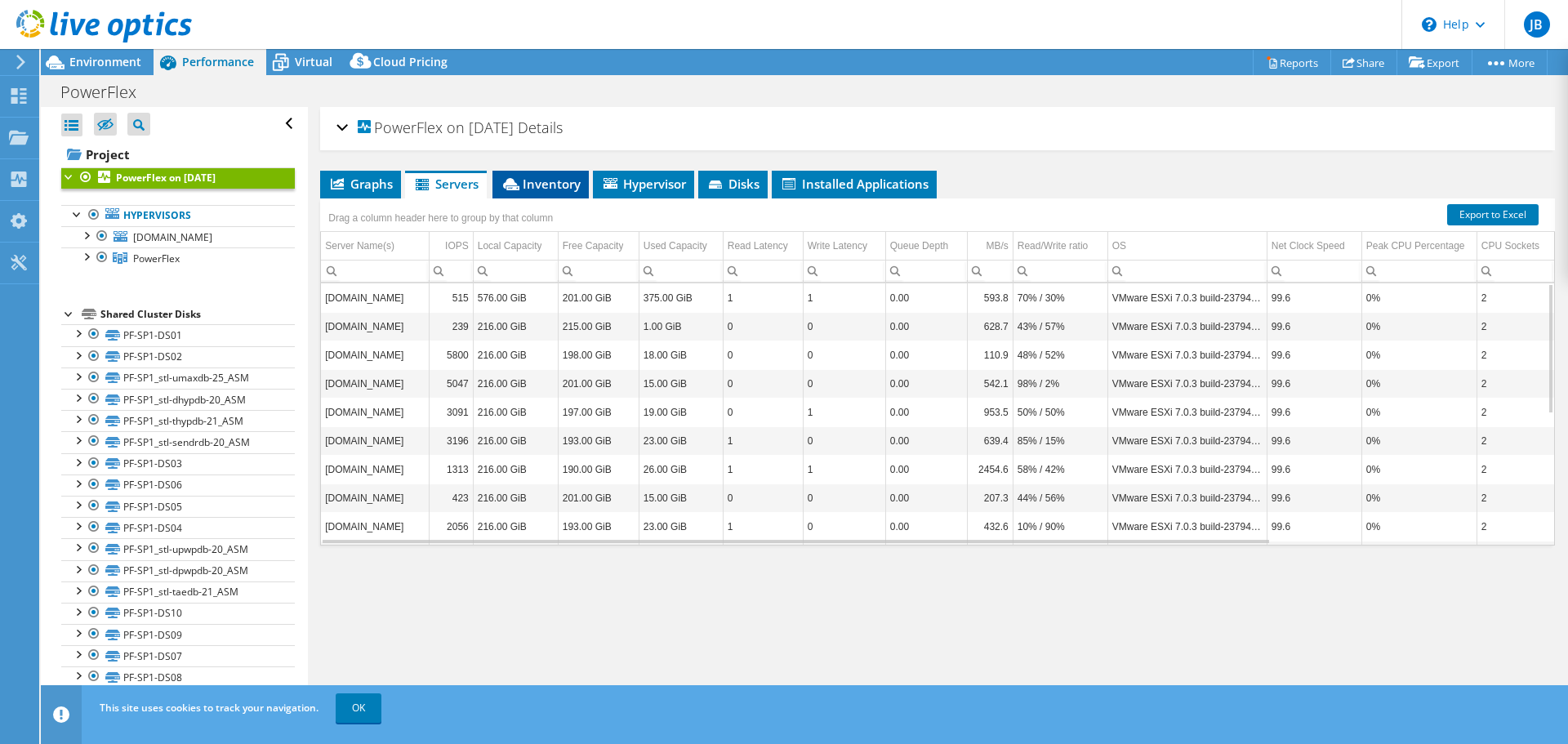
click at [515, 180] on icon at bounding box center [511, 184] width 17 height 12
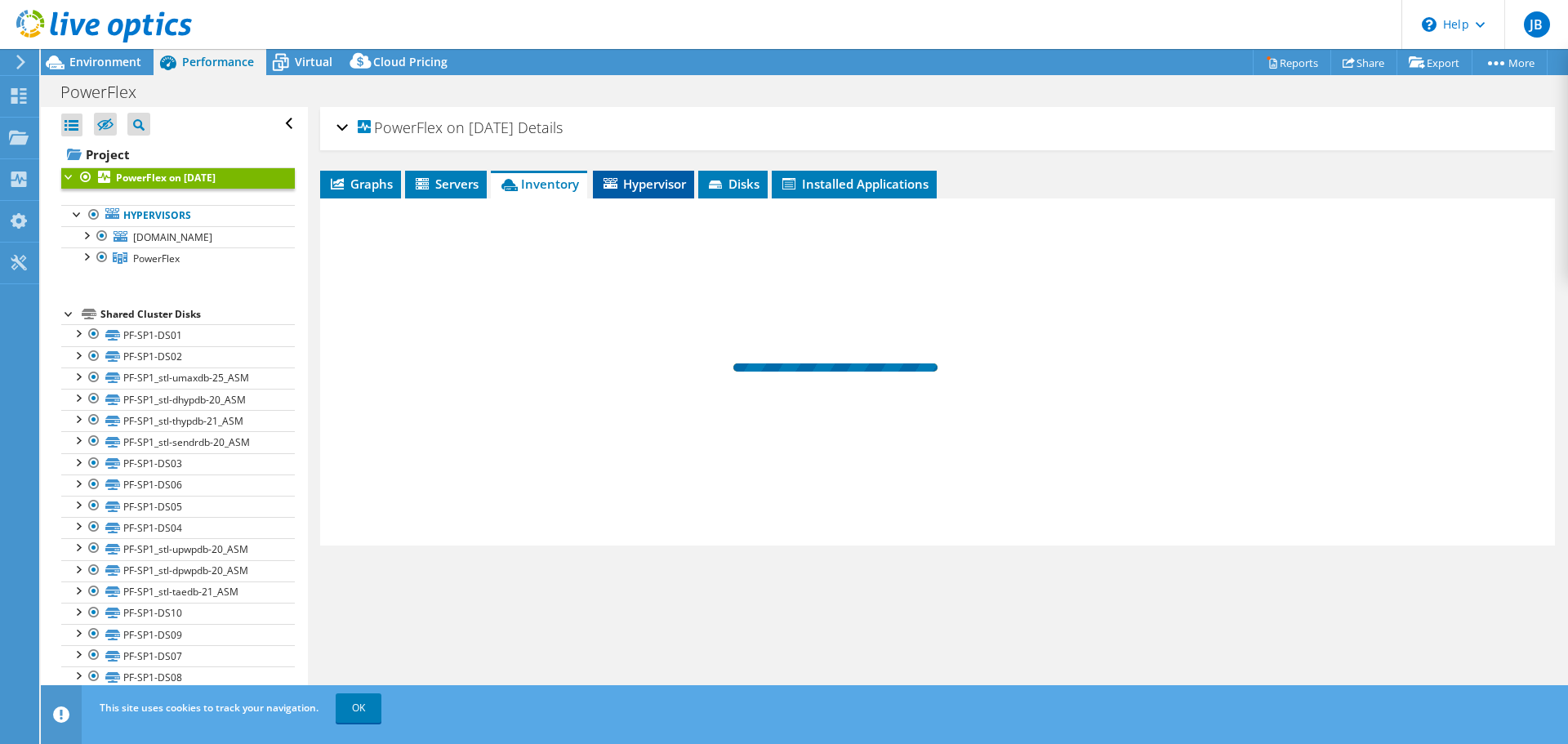
click at [619, 188] on li "Hypervisor" at bounding box center [643, 184] width 101 height 28
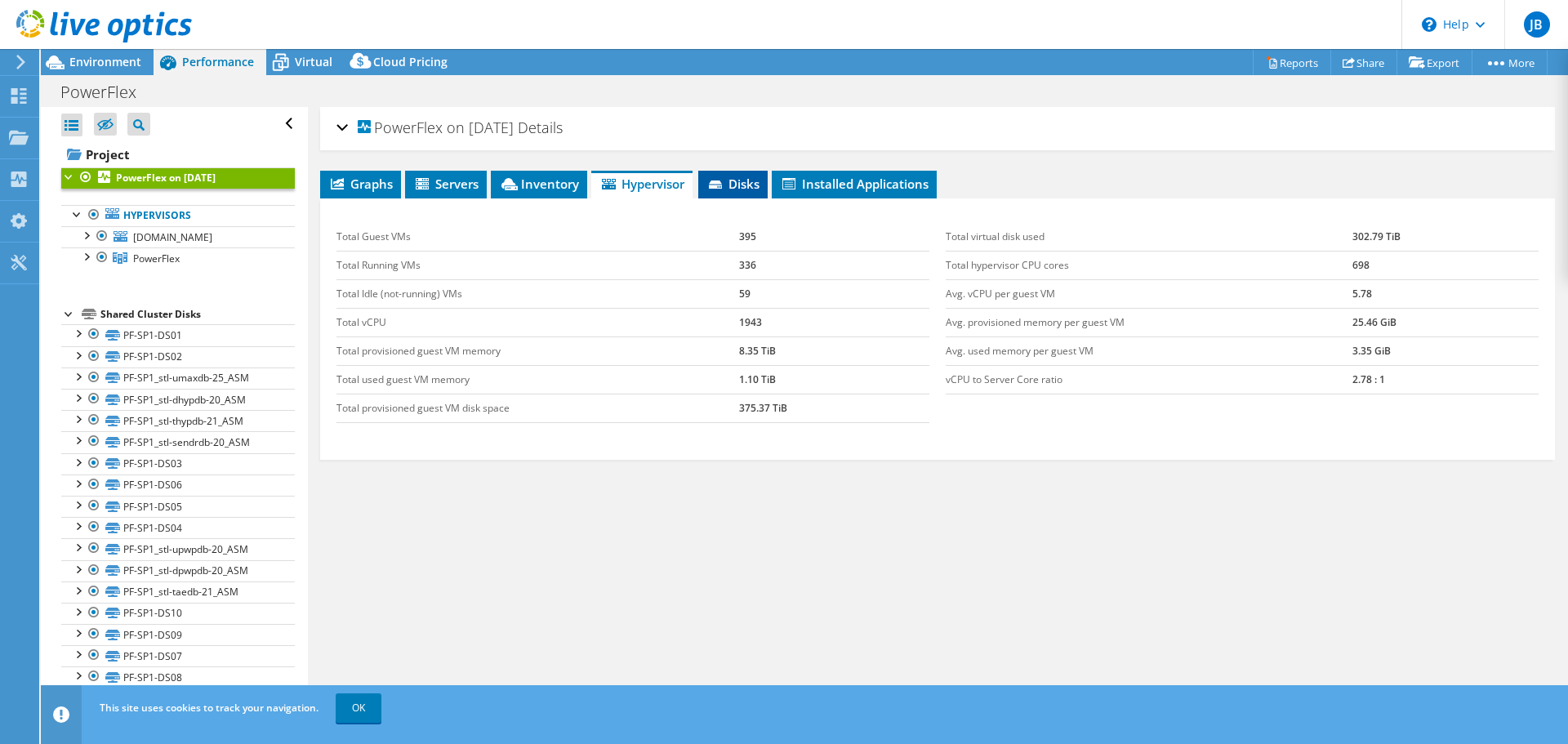
click at [723, 181] on icon at bounding box center [717, 186] width 17 height 10
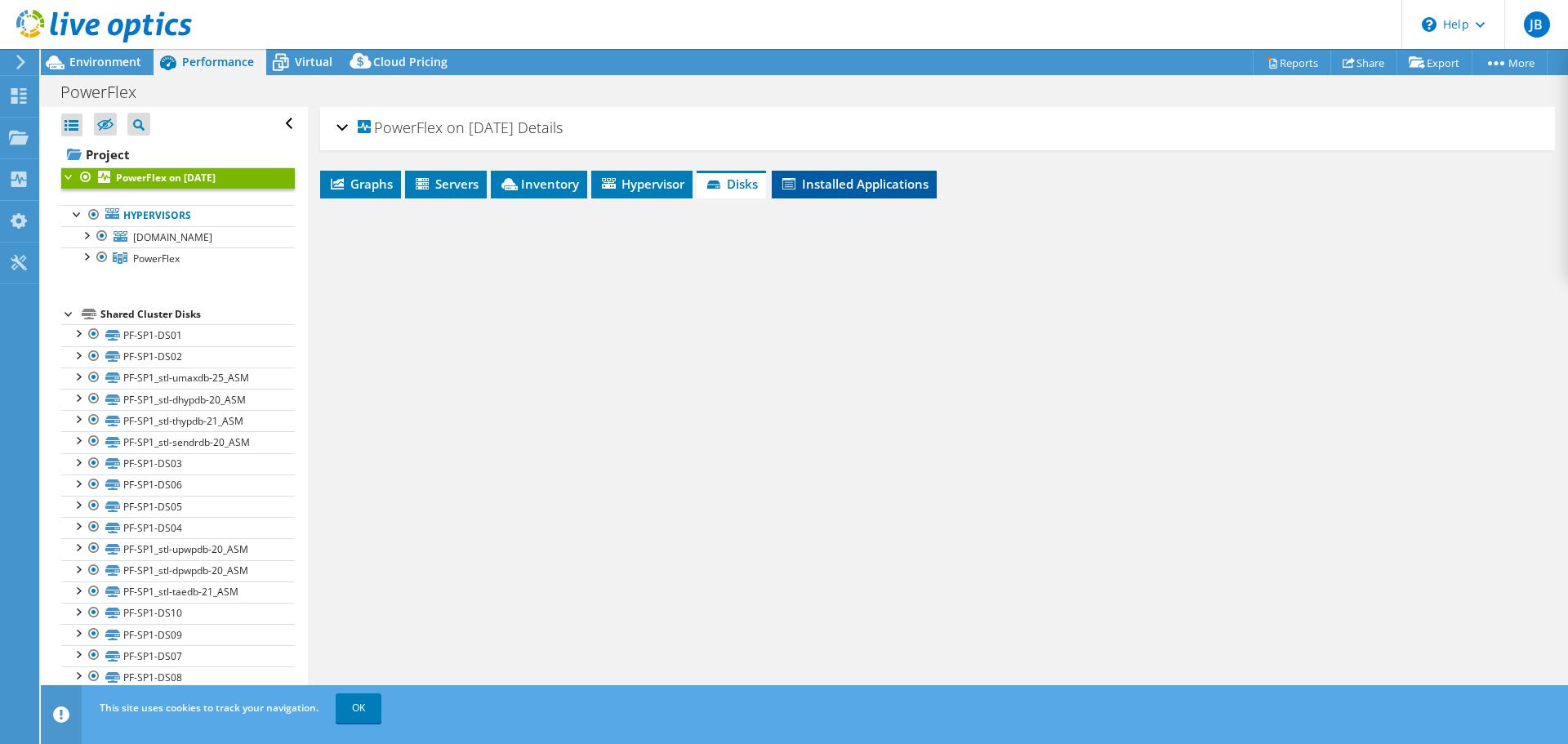
click at [814, 193] on li "Installed Applications" at bounding box center [854, 184] width 165 height 28
click at [492, 134] on span "PowerFlex on [DATE]" at bounding box center [436, 127] width 156 height 17
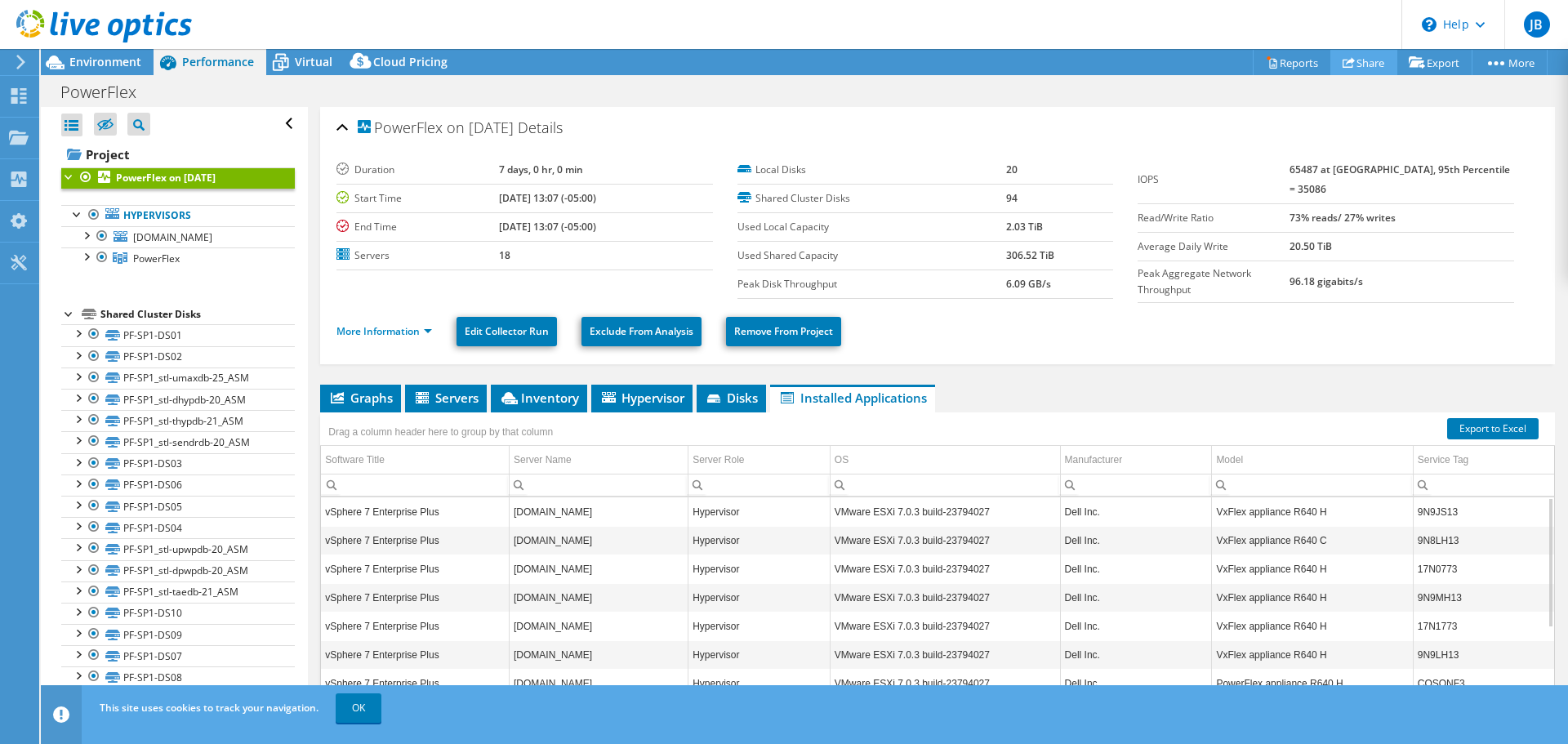
click at [1358, 67] on link "Share" at bounding box center [1364, 62] width 67 height 25
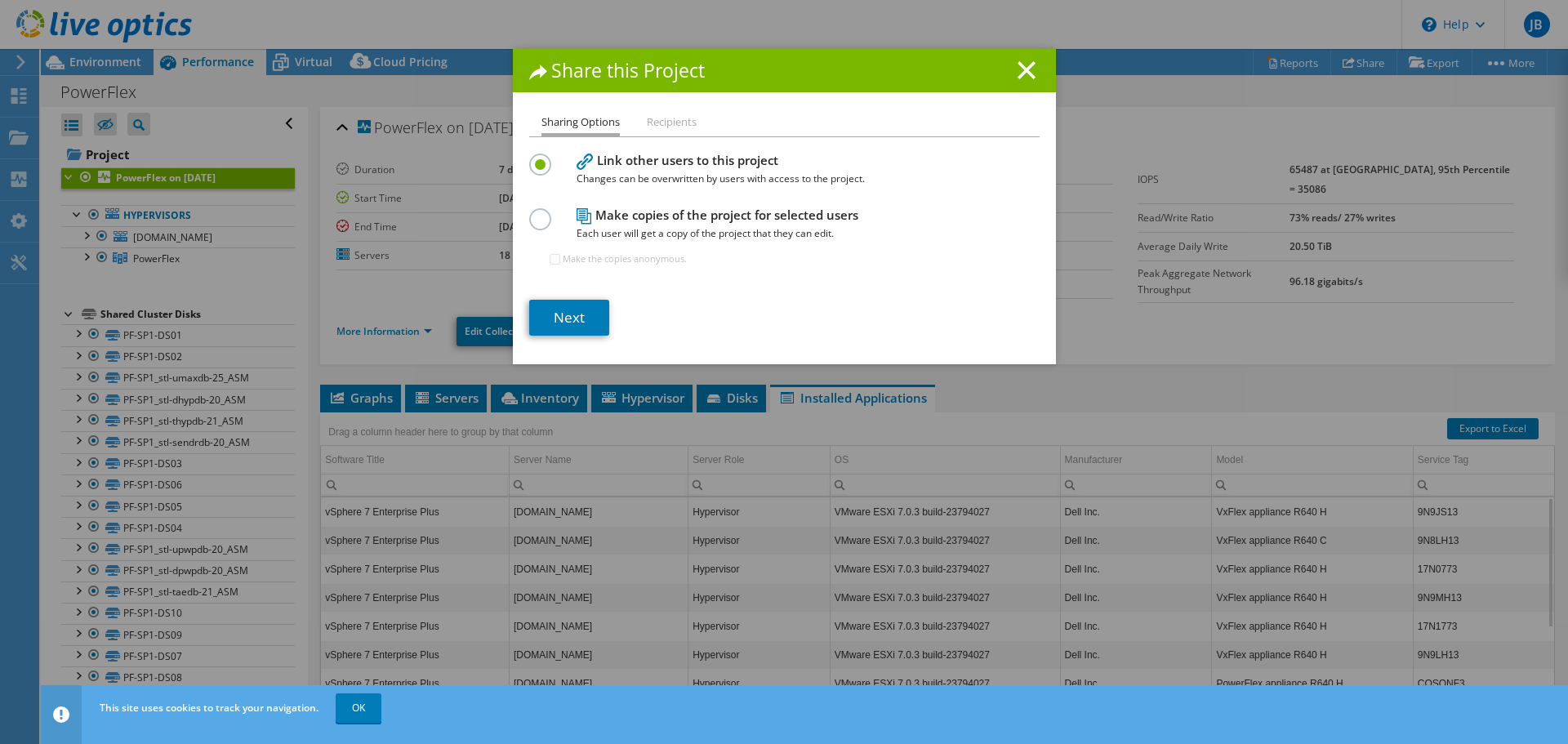
click at [677, 115] on li "Recipients" at bounding box center [671, 122] width 50 height 20
drag, startPoint x: 670, startPoint y: 127, endPoint x: 677, endPoint y: 121, distance: 9.2
click at [678, 121] on li "Recipients" at bounding box center [671, 122] width 50 height 20
click at [561, 311] on link "Next" at bounding box center [569, 317] width 80 height 36
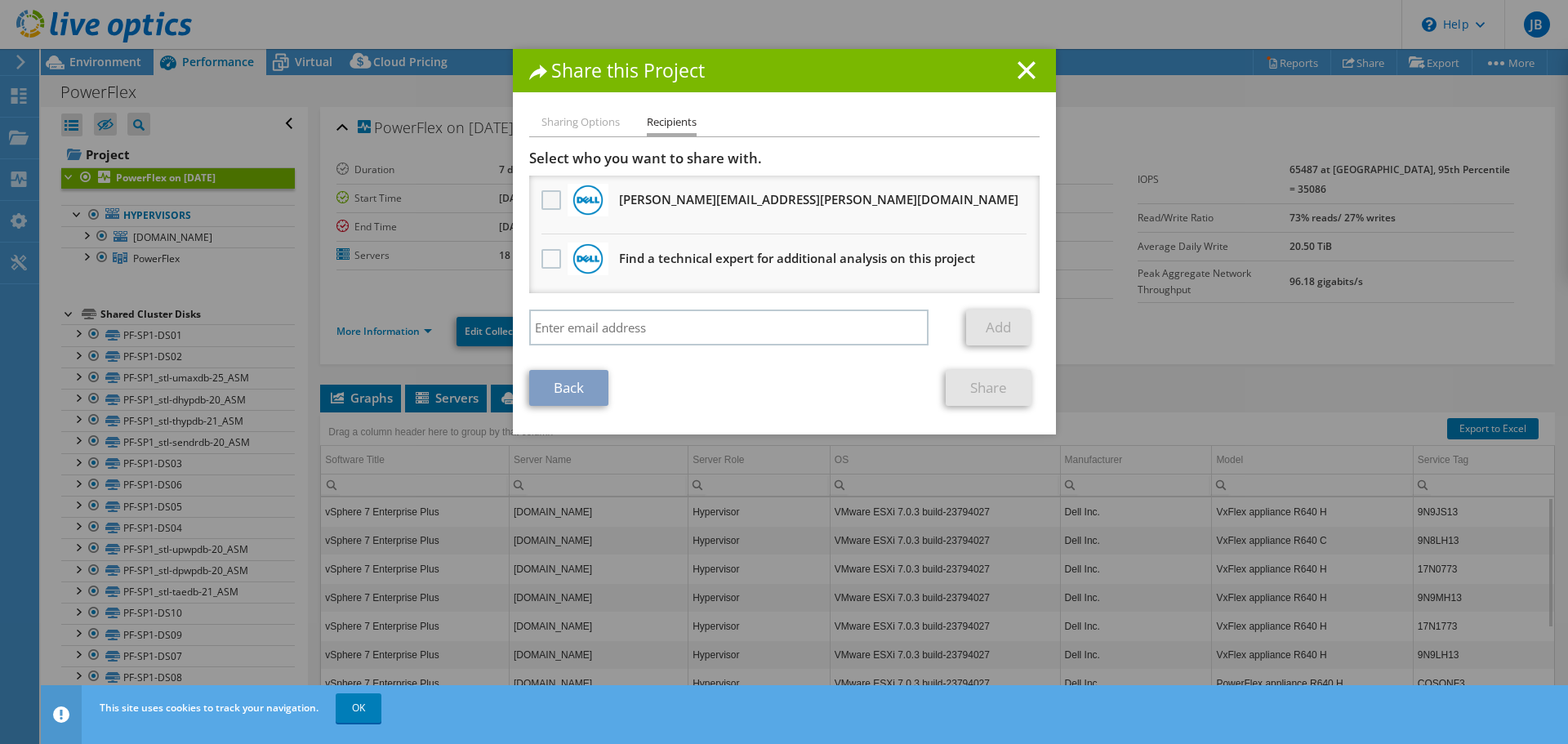
click at [542, 203] on label at bounding box center [553, 200] width 24 height 19
click at [0, 0] on input "checkbox" at bounding box center [0, 0] width 0 height 0
click at [980, 380] on link "Share" at bounding box center [988, 388] width 86 height 36
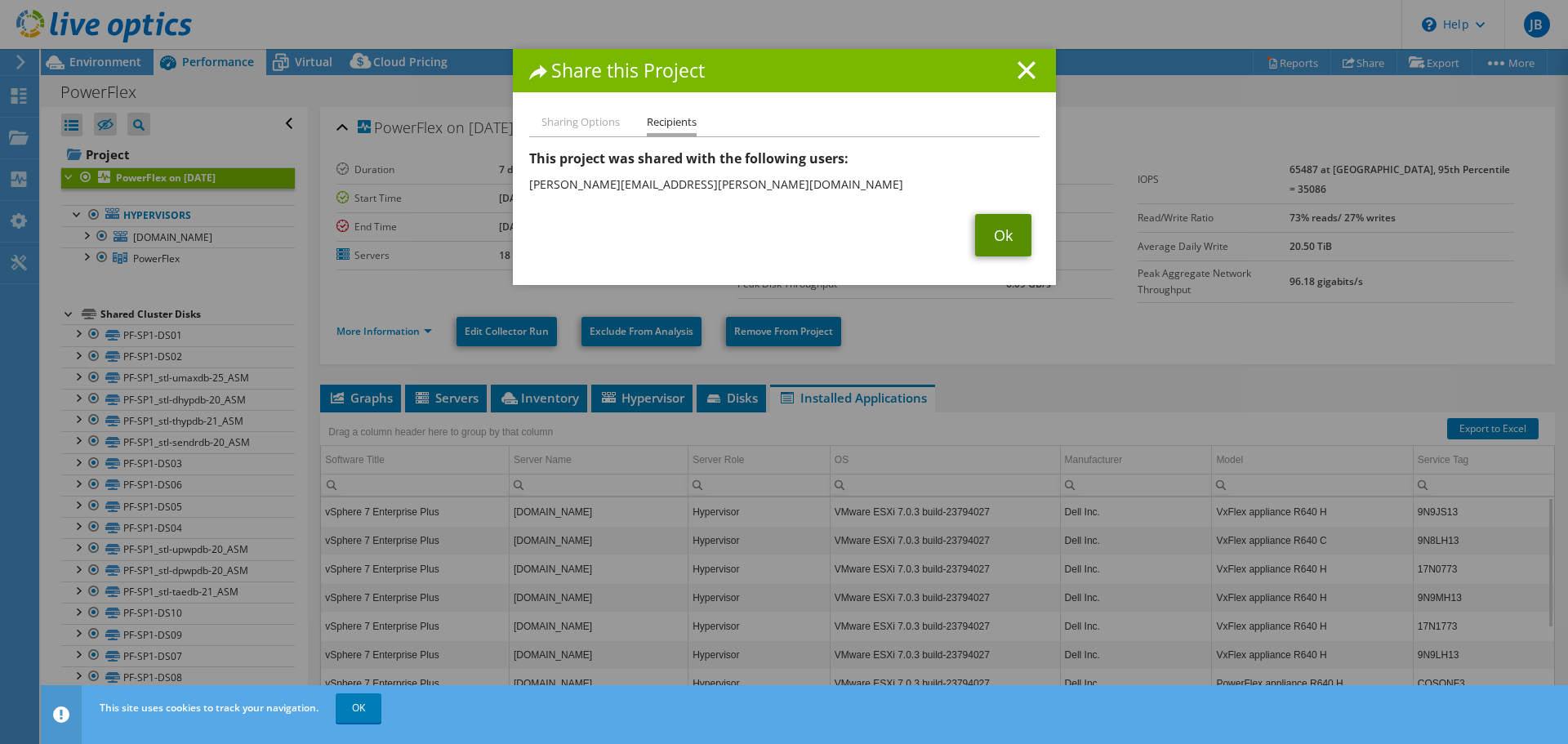
click at [986, 233] on link "Ok" at bounding box center [1003, 235] width 57 height 43
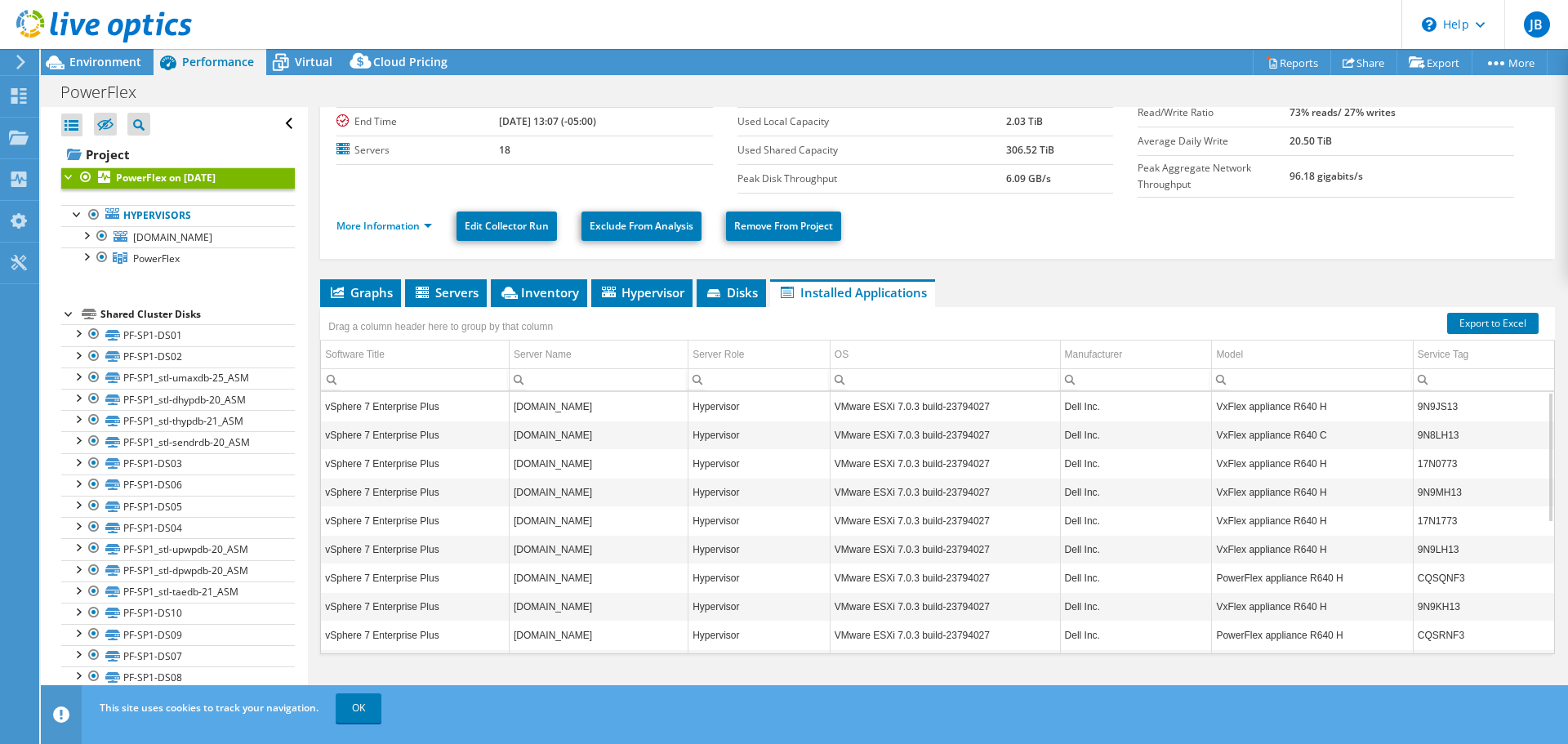
scroll to position [260, 0]
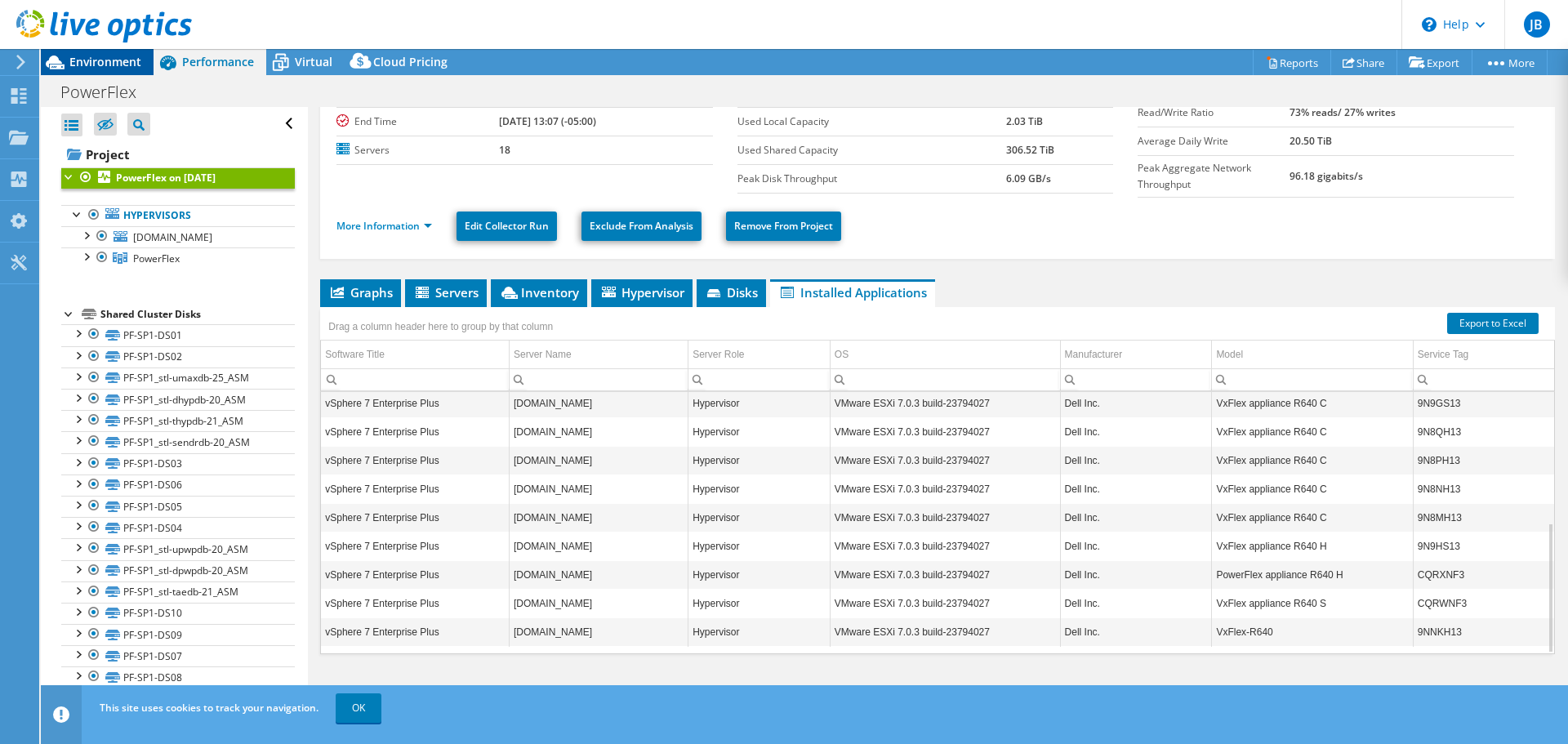
click at [94, 65] on span "Environment" at bounding box center [106, 62] width 72 height 16
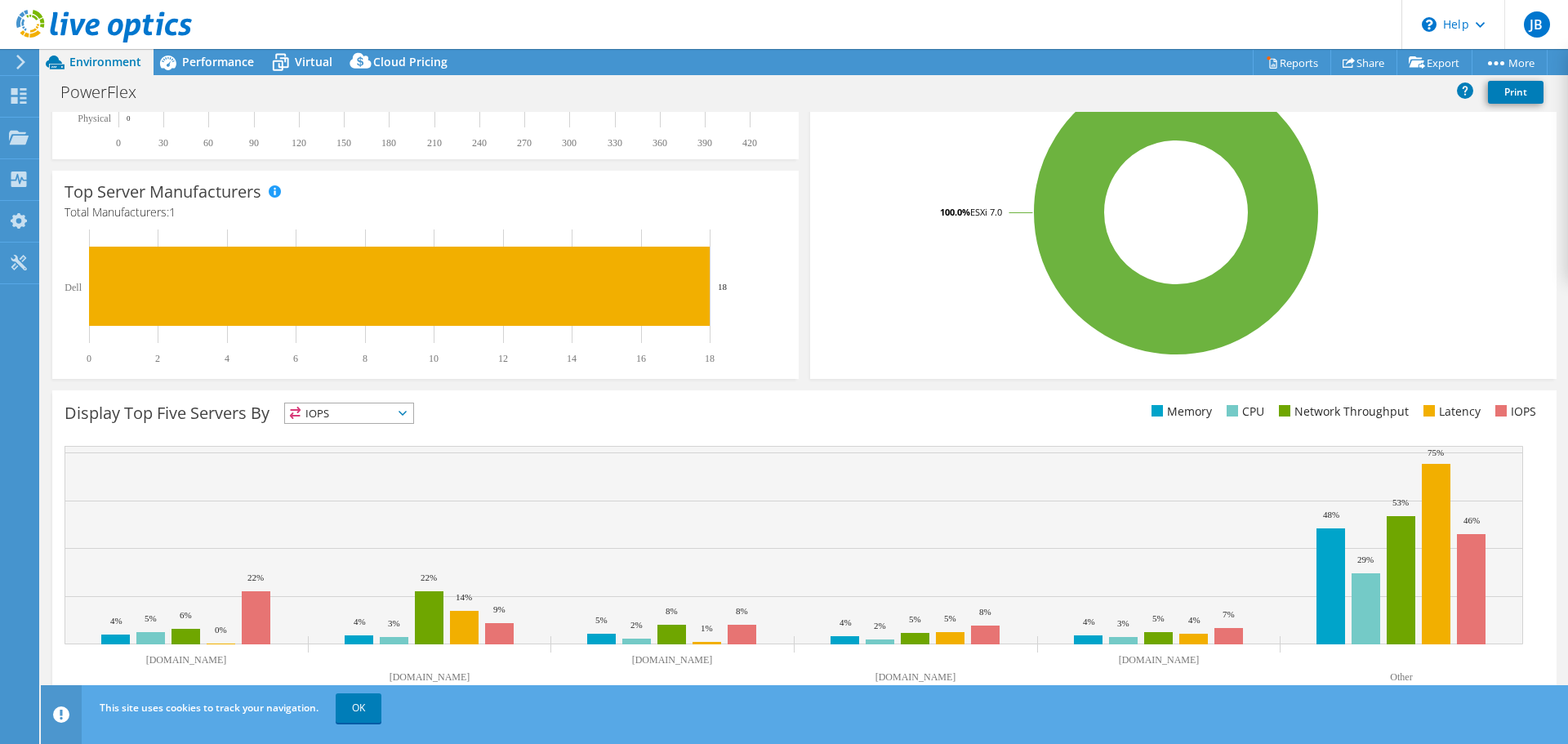
scroll to position [347, 0]
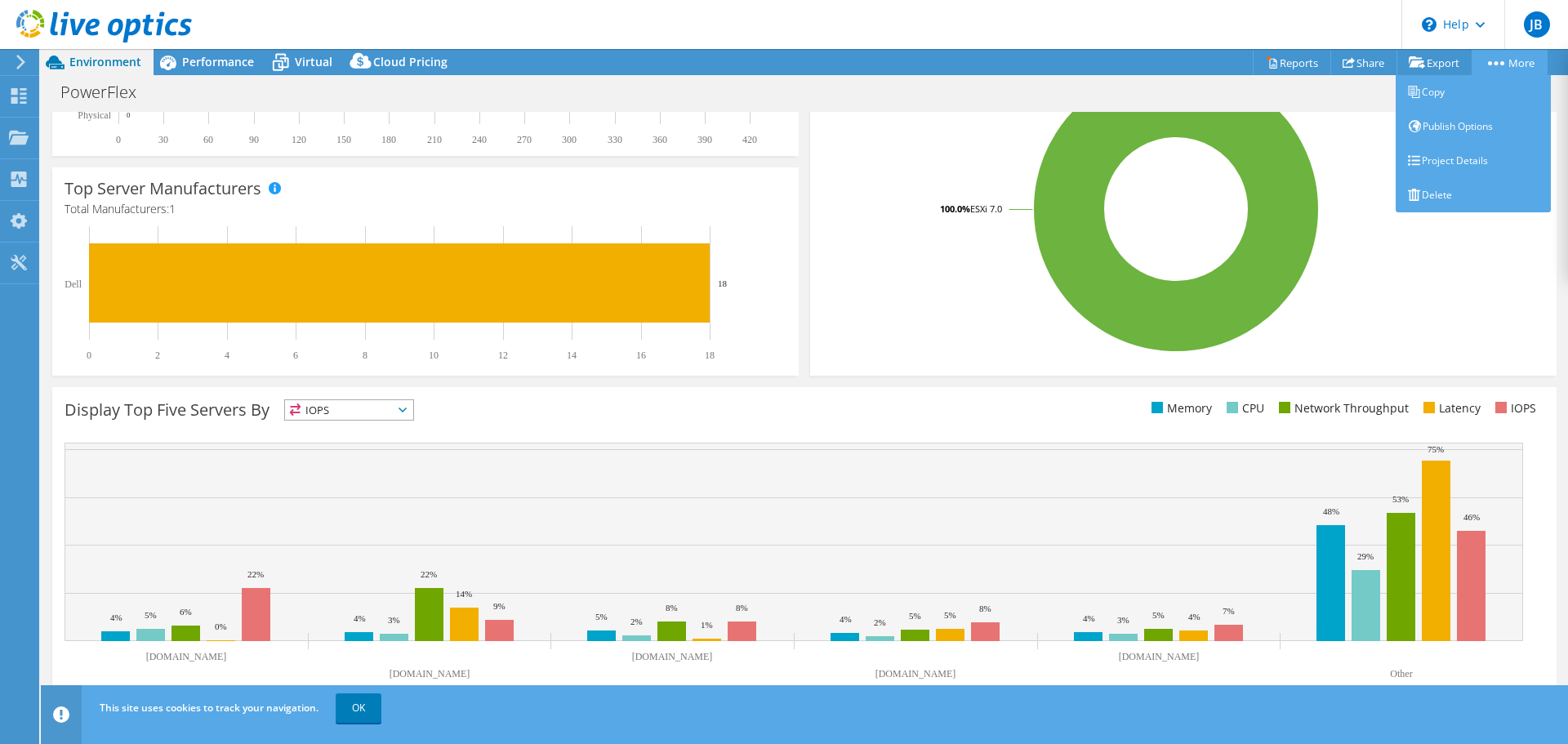
click at [1494, 58] on link "More" at bounding box center [1509, 62] width 76 height 25
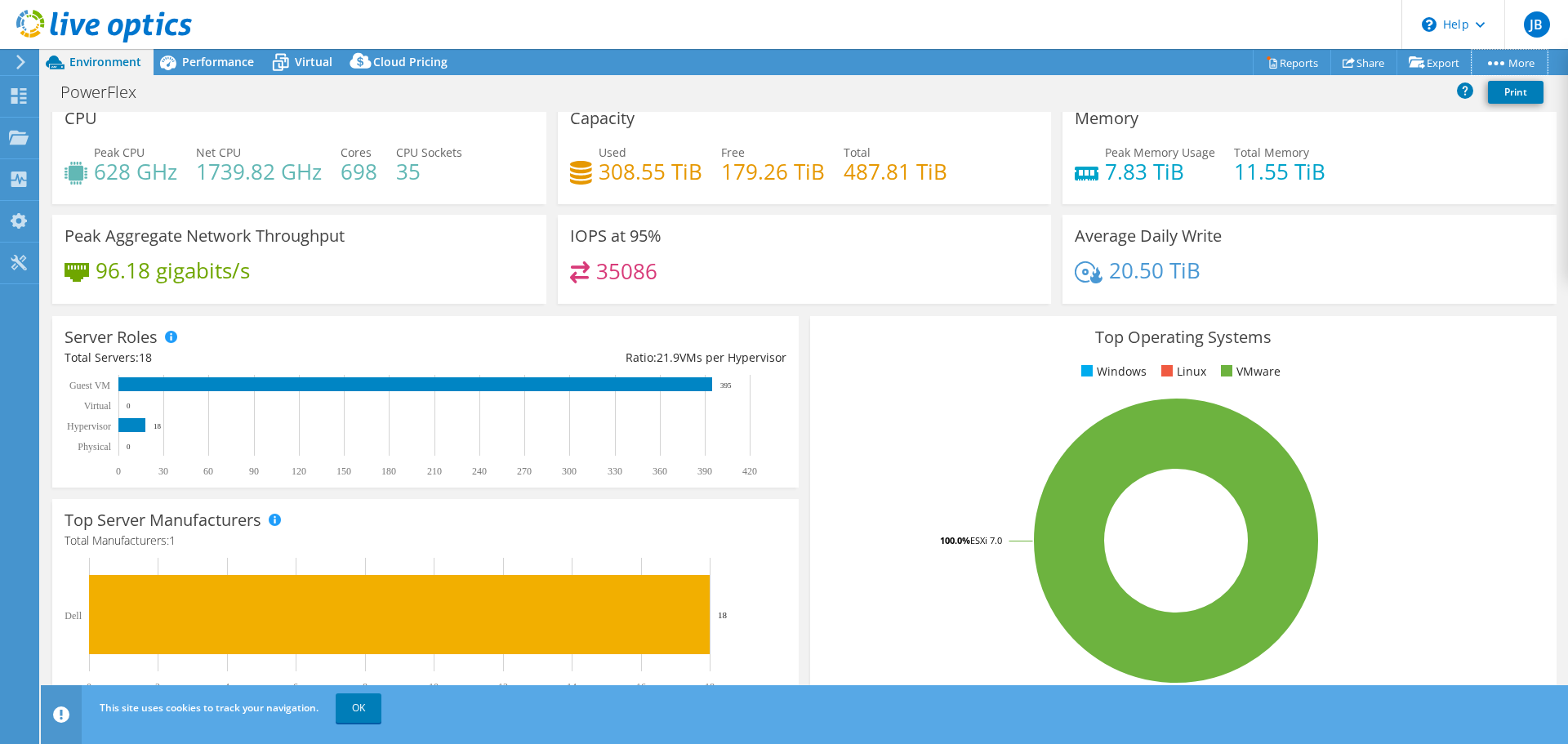
scroll to position [0, 0]
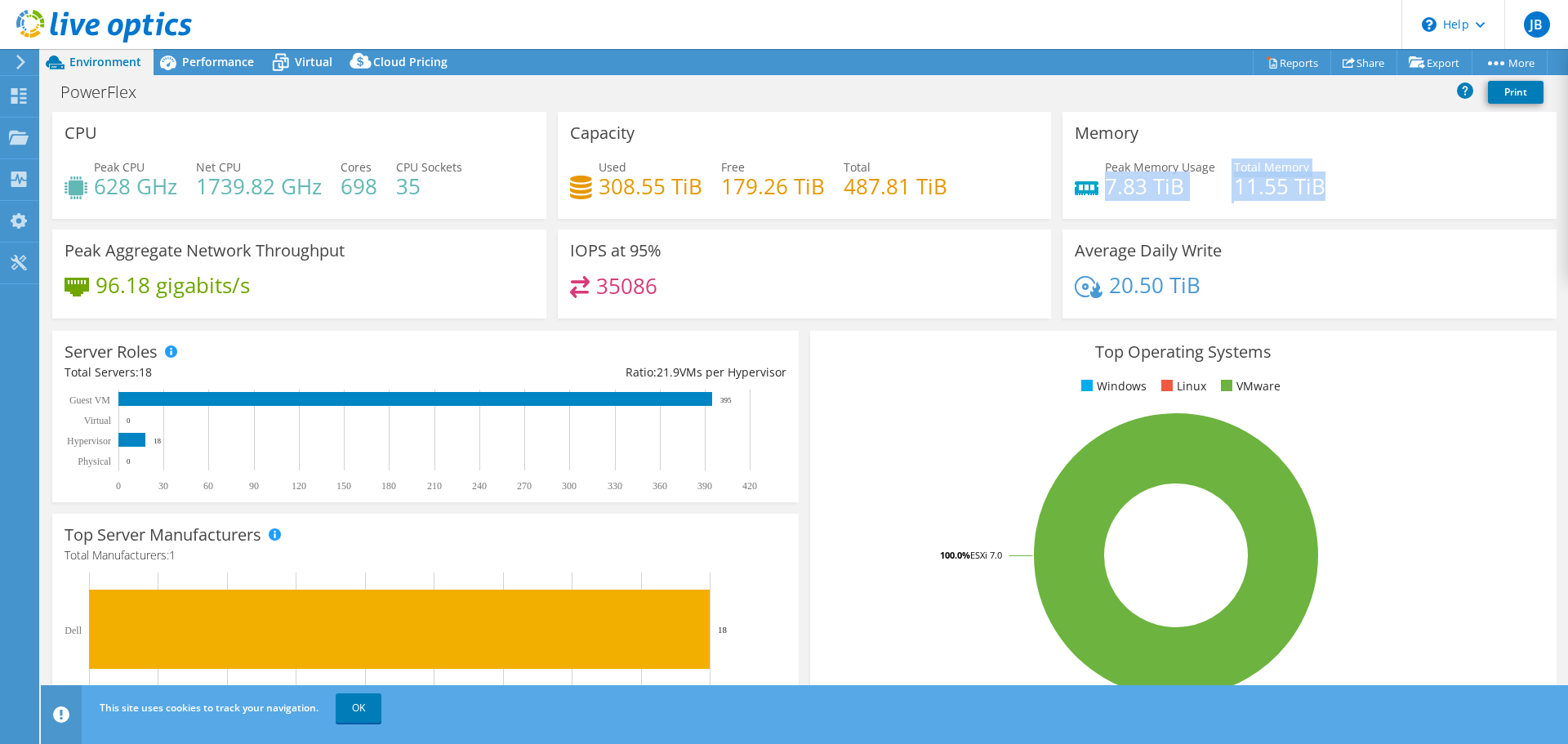
drag, startPoint x: 1101, startPoint y: 181, endPoint x: 1310, endPoint y: 189, distance: 209.2
click at [1310, 189] on div "Peak Memory Usage 7.83 TiB Total Memory 11.55 TiB" at bounding box center [1310, 184] width 470 height 53
drag, startPoint x: 1097, startPoint y: 272, endPoint x: 1236, endPoint y: 291, distance: 140.3
click at [1236, 291] on div "Average Daily Write 20.50 TiB" at bounding box center [1310, 274] width 494 height 89
click at [291, 65] on icon at bounding box center [280, 62] width 29 height 29
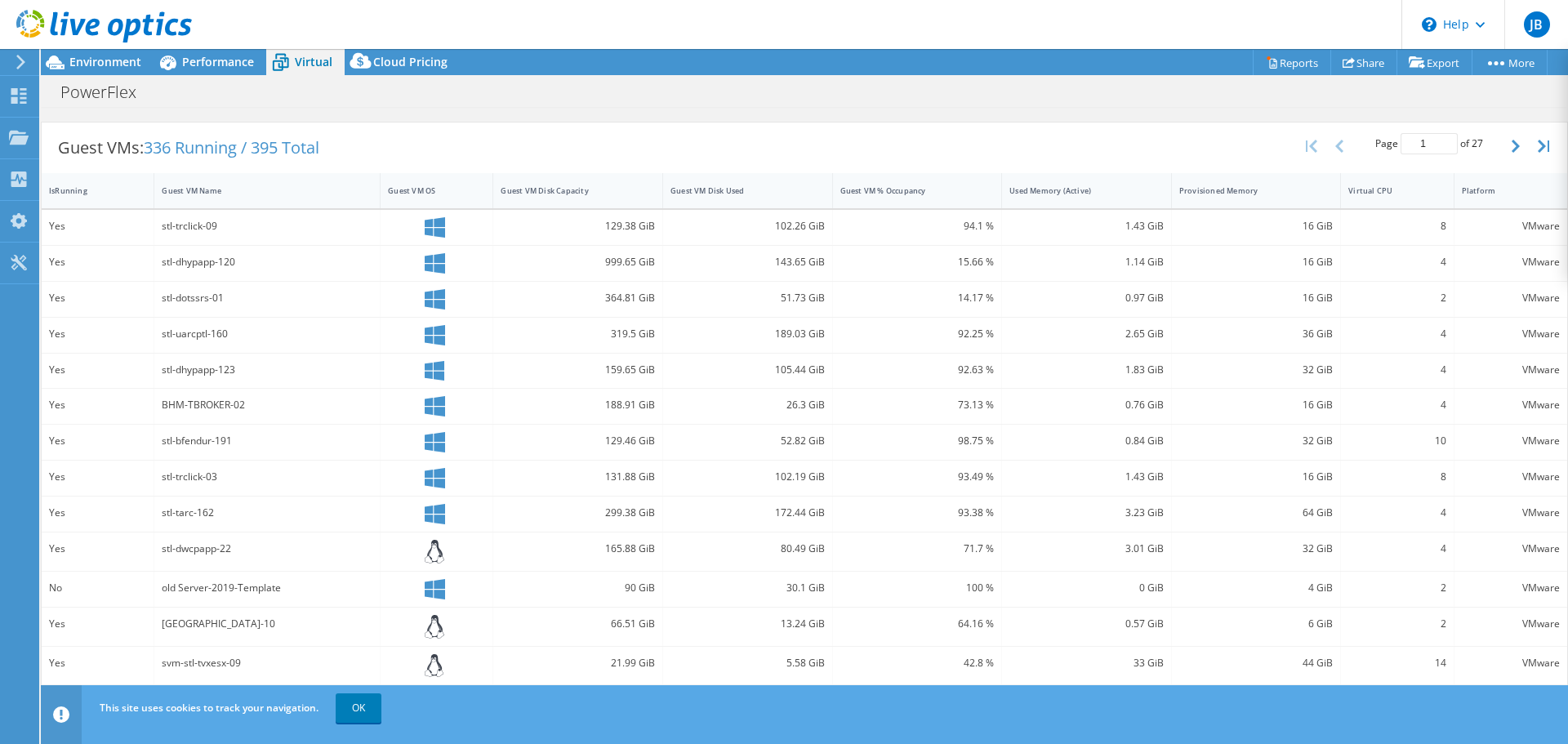
scroll to position [114, 0]
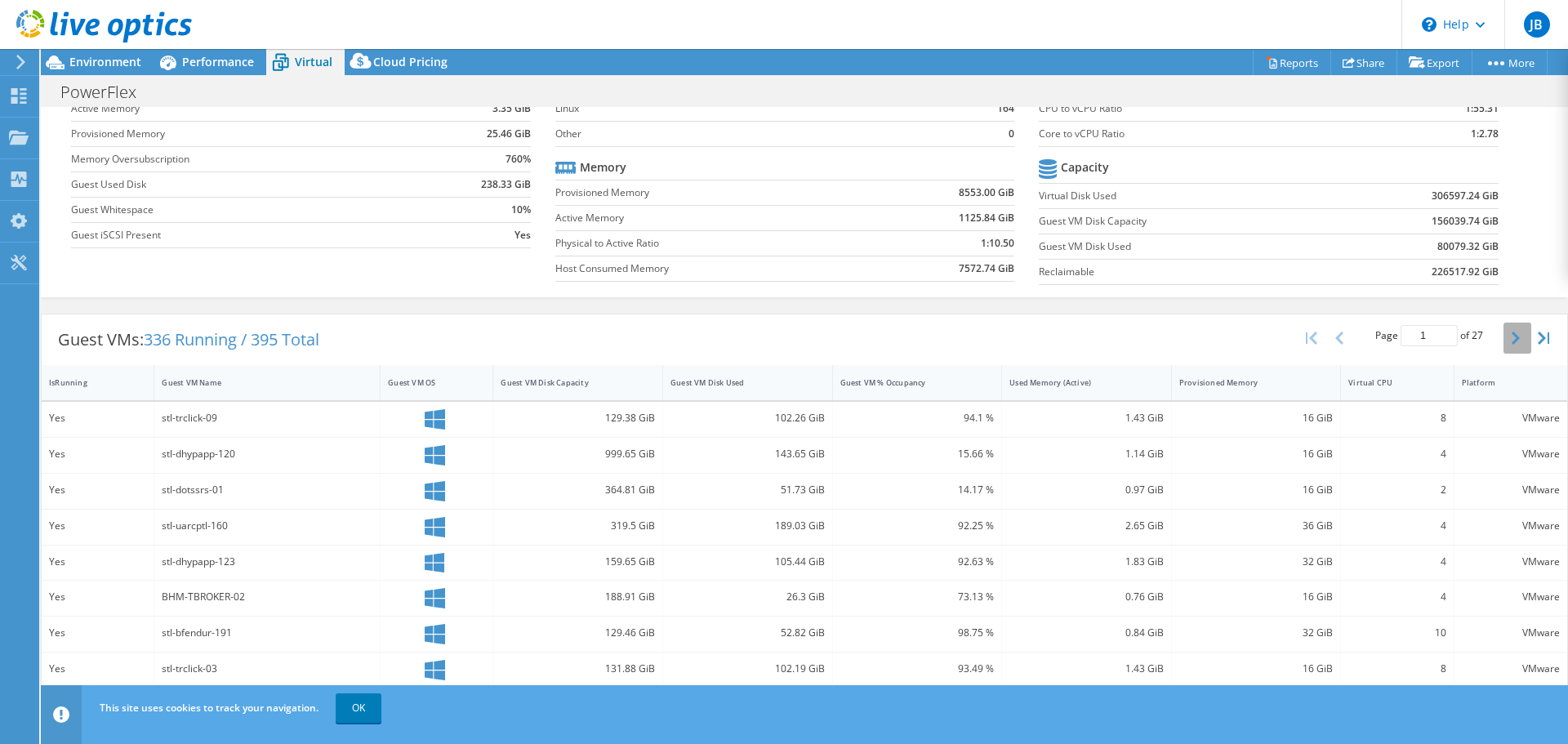
click at [1511, 344] on icon "button" at bounding box center [1515, 338] width 8 height 13
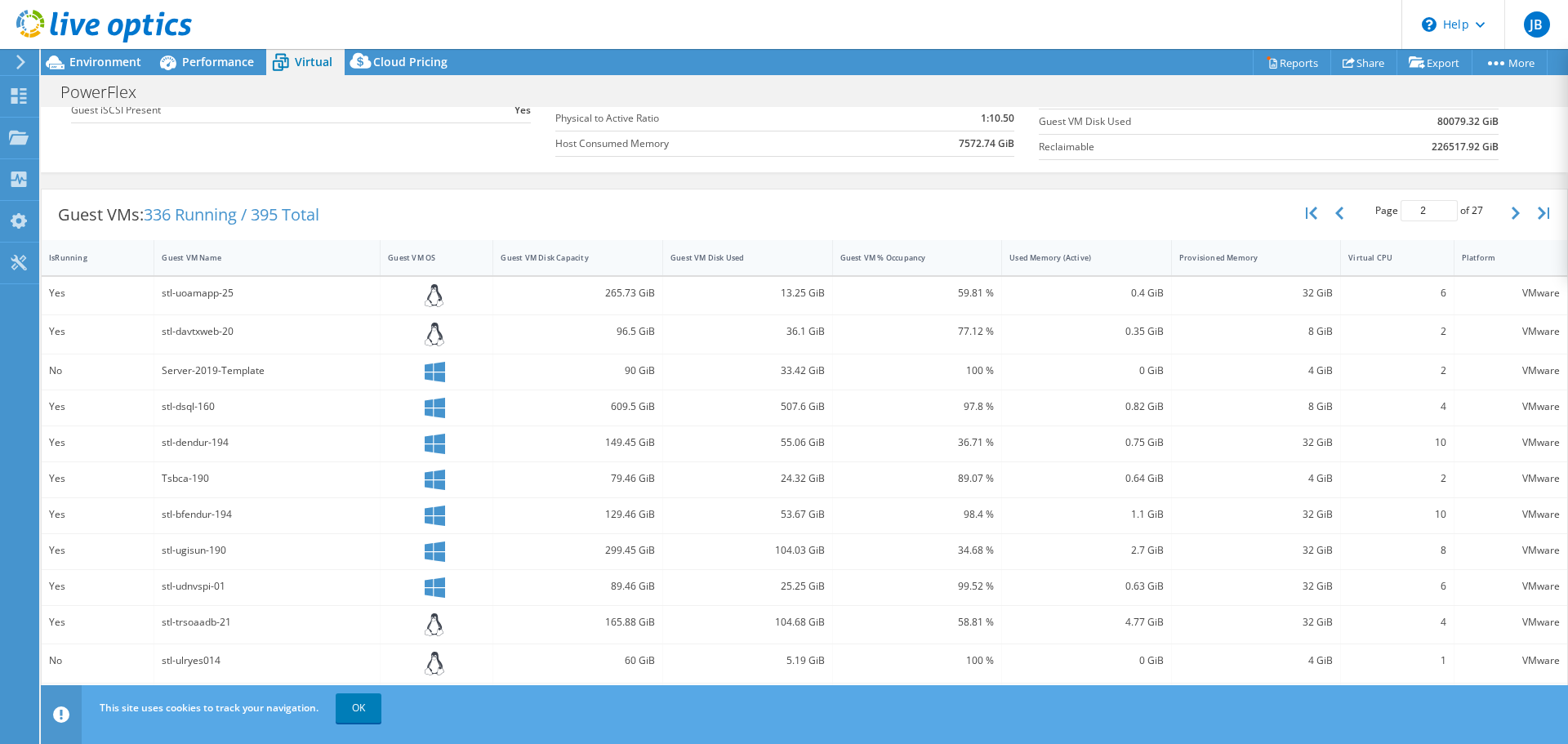
scroll to position [205, 0]
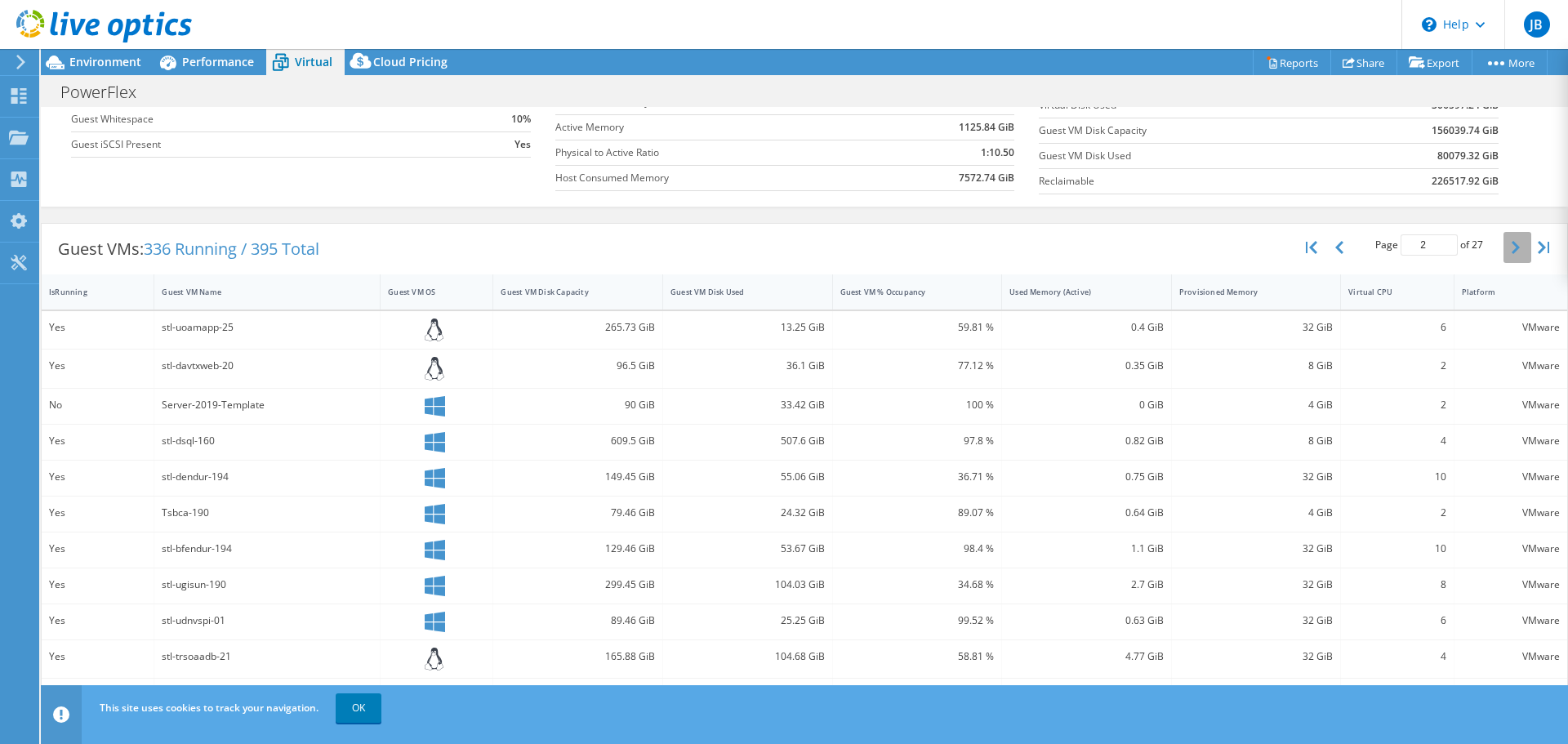
click at [1511, 244] on icon "button" at bounding box center [1515, 247] width 8 height 13
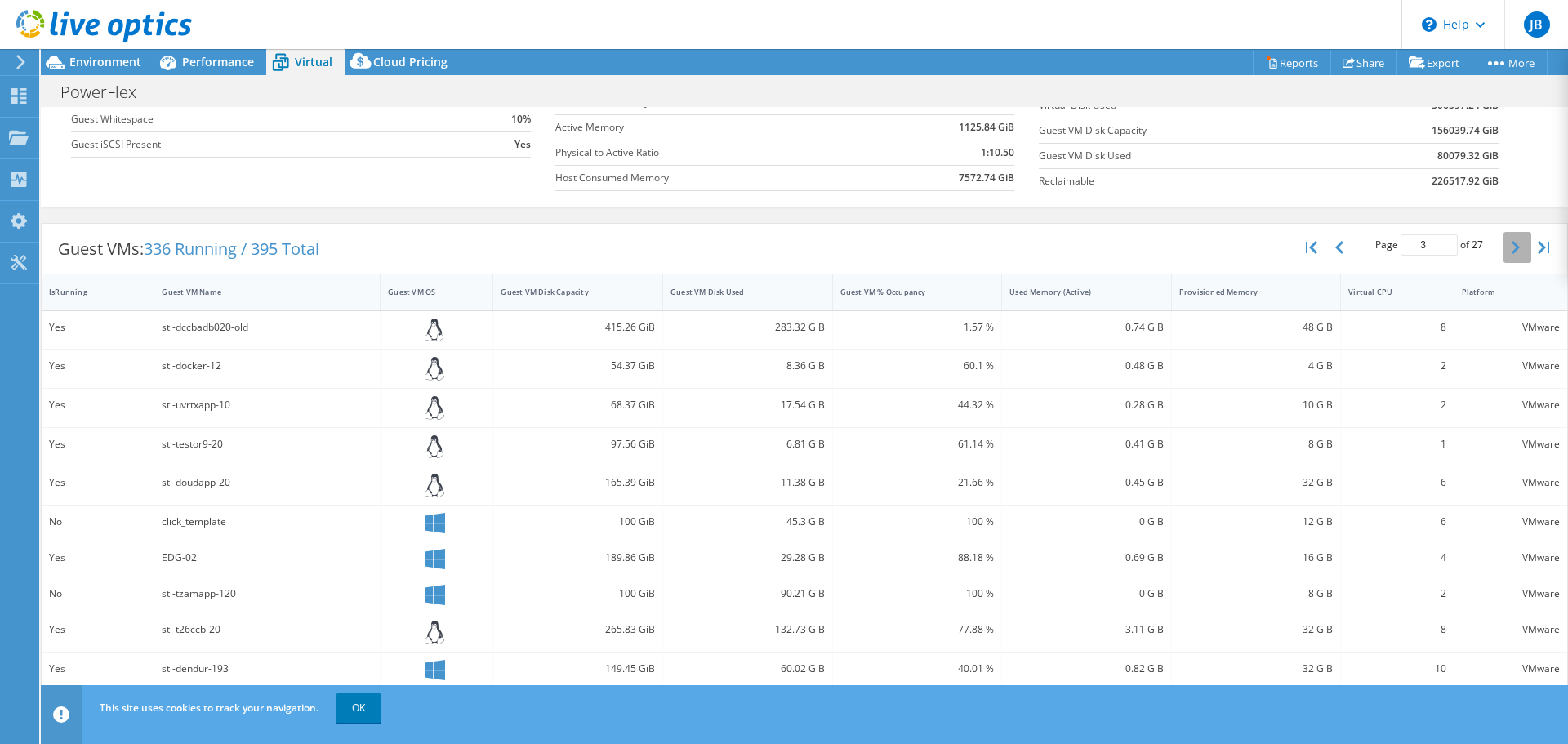
click at [1511, 244] on icon "button" at bounding box center [1515, 247] width 8 height 13
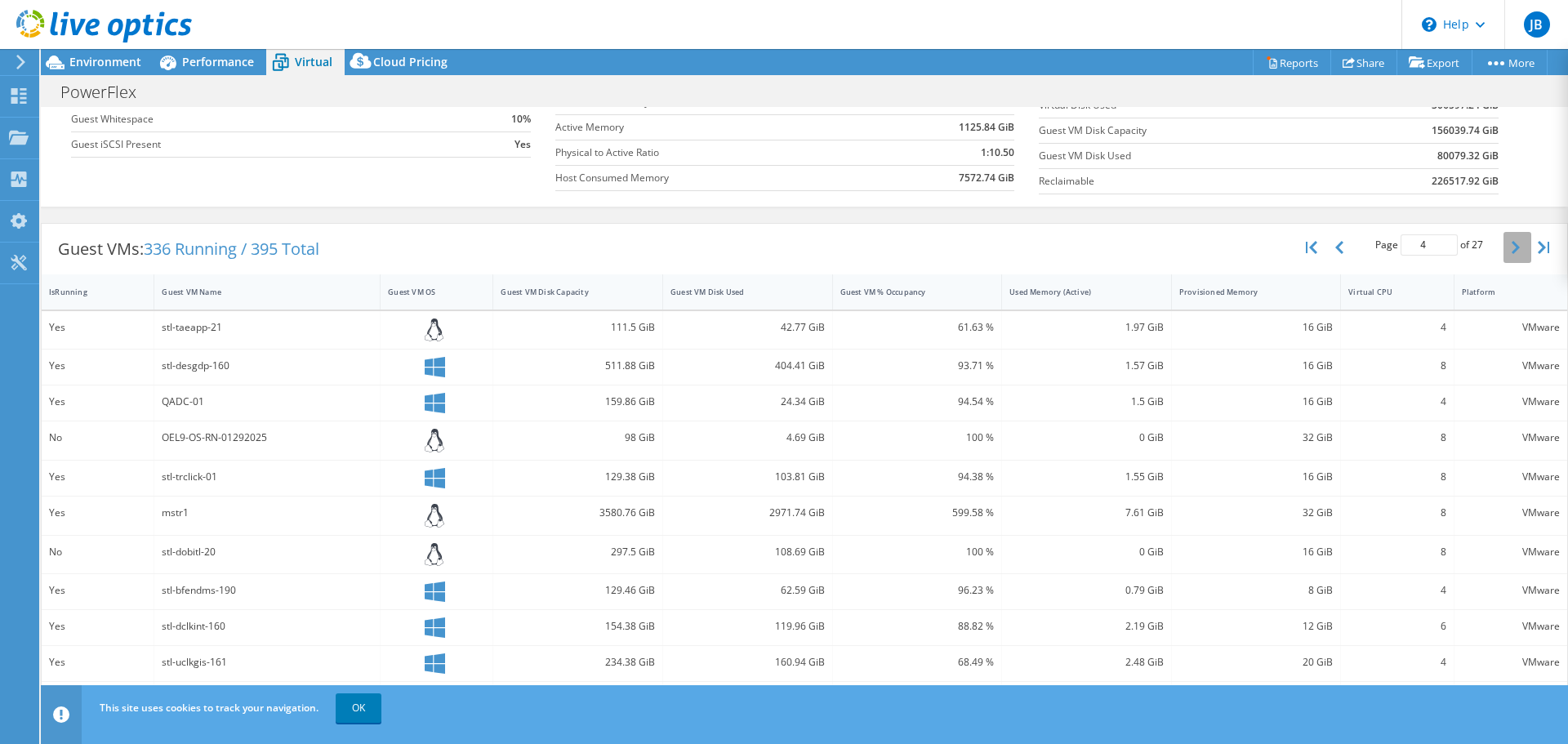
click at [1511, 242] on icon "button" at bounding box center [1515, 247] width 8 height 13
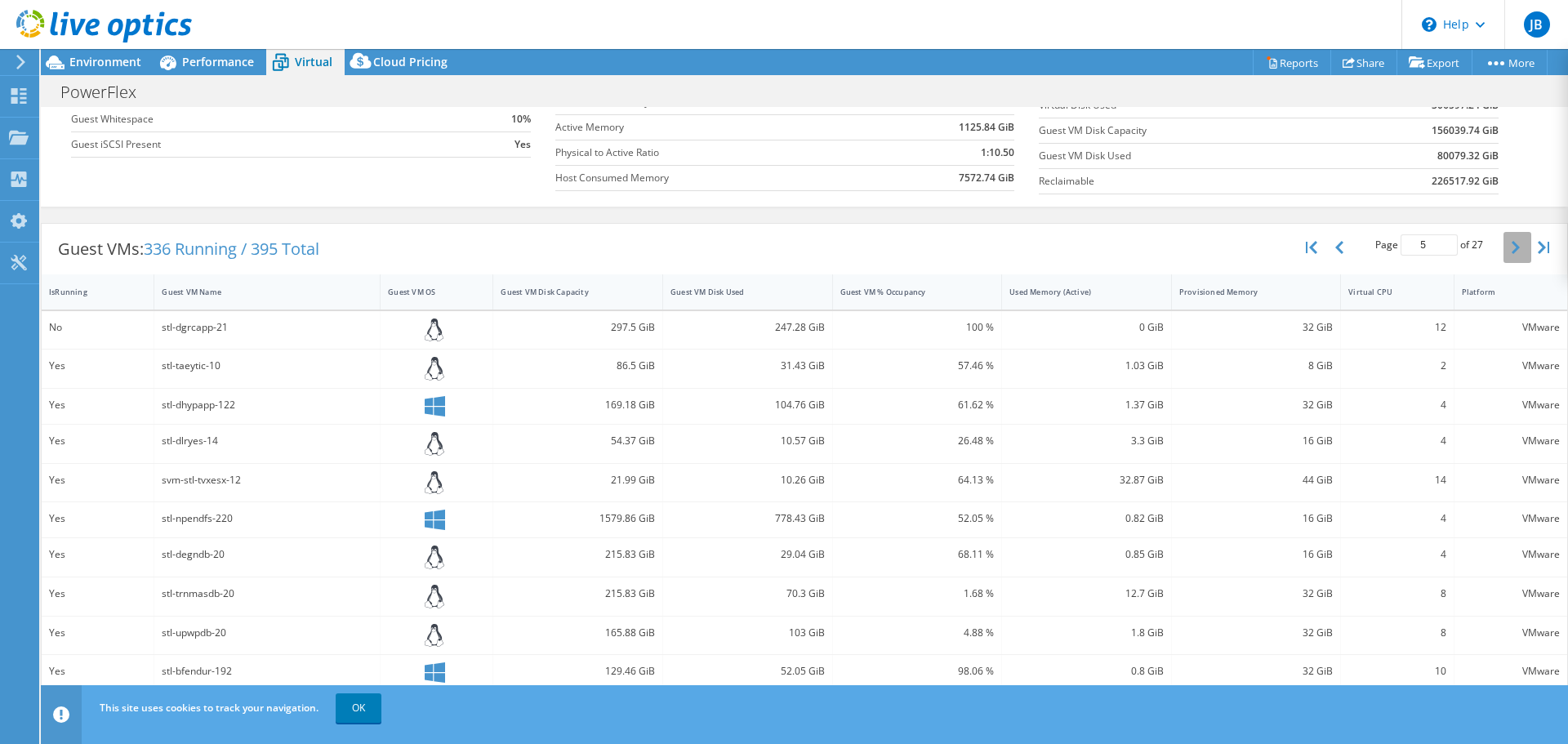
click at [1511, 241] on icon "button" at bounding box center [1515, 247] width 8 height 13
click at [1503, 239] on button "button" at bounding box center [1517, 248] width 28 height 31
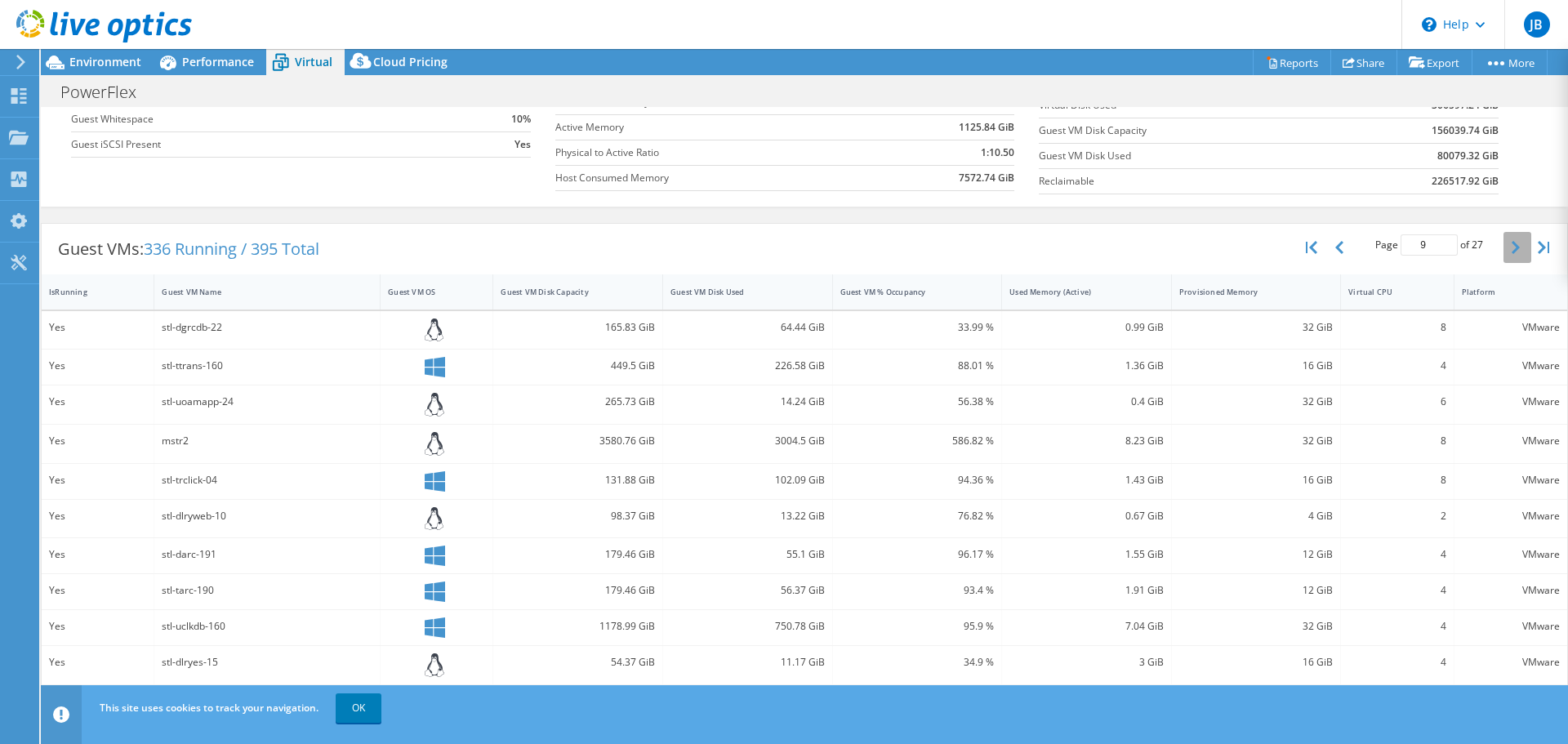
click at [1503, 239] on button "button" at bounding box center [1517, 248] width 28 height 31
click at [1503, 238] on button "button" at bounding box center [1517, 248] width 28 height 31
click at [1504, 238] on button "button" at bounding box center [1517, 248] width 28 height 31
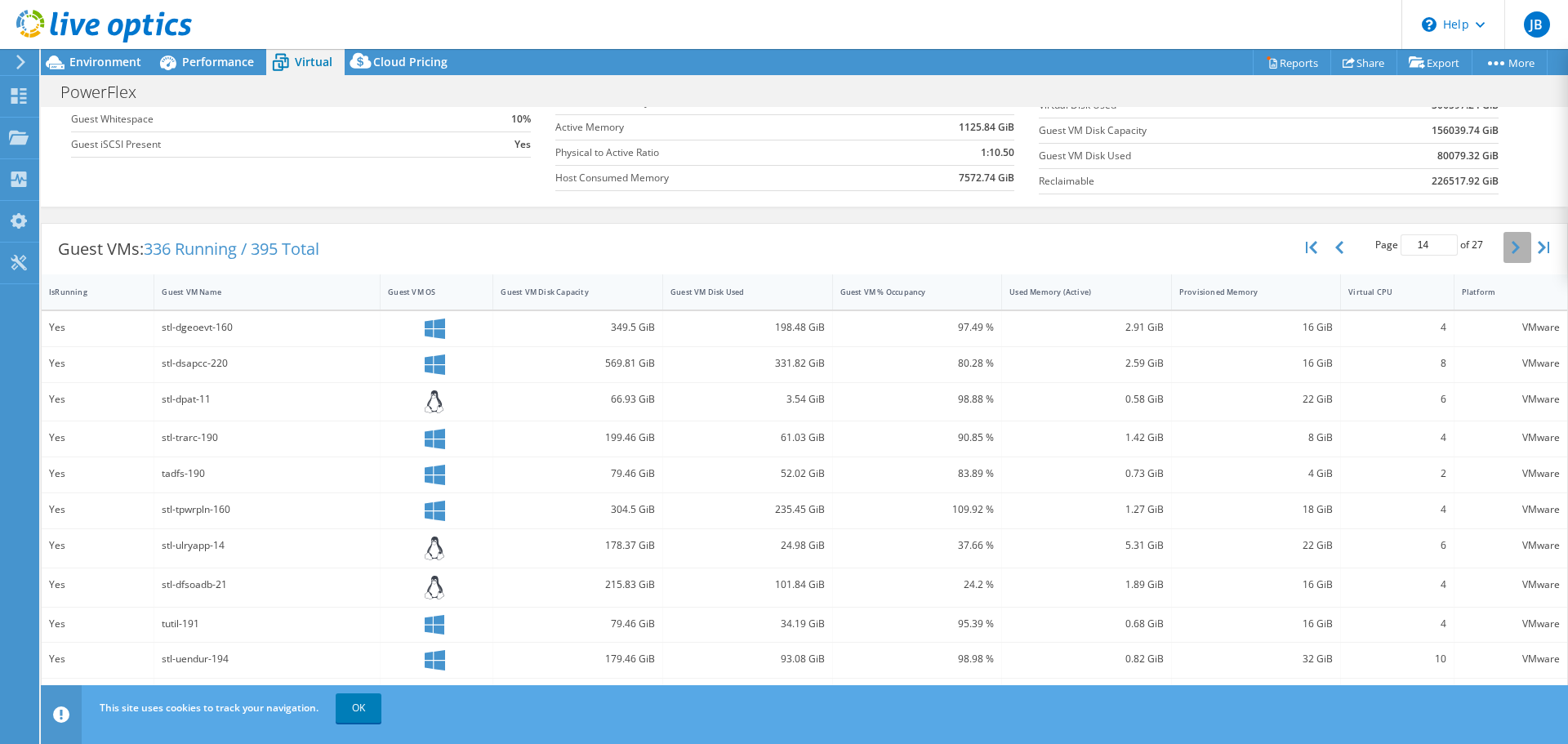
click at [1507, 235] on button "button" at bounding box center [1517, 248] width 28 height 31
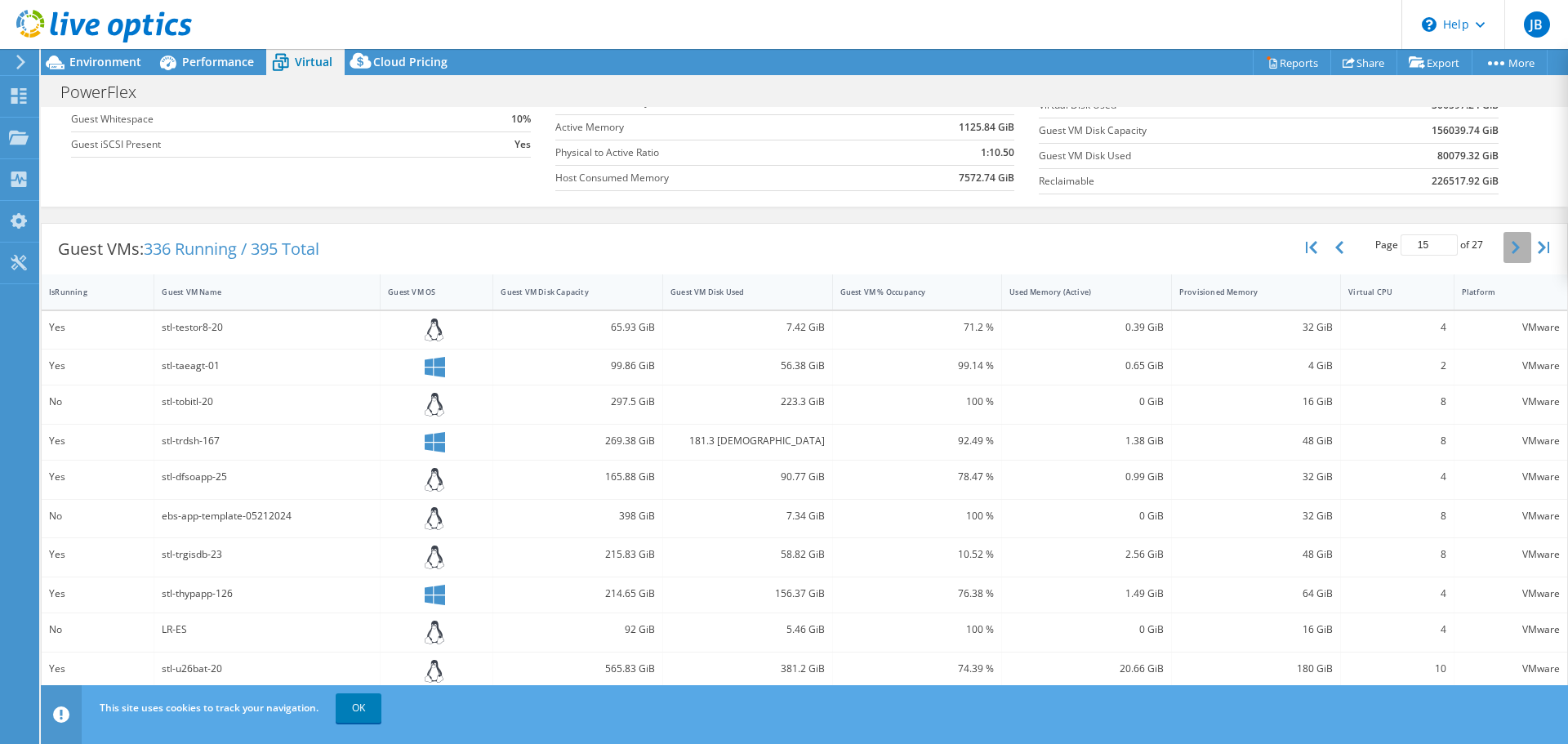
click at [1507, 235] on button "button" at bounding box center [1517, 248] width 28 height 31
click at [1510, 233] on button "button" at bounding box center [1517, 248] width 28 height 31
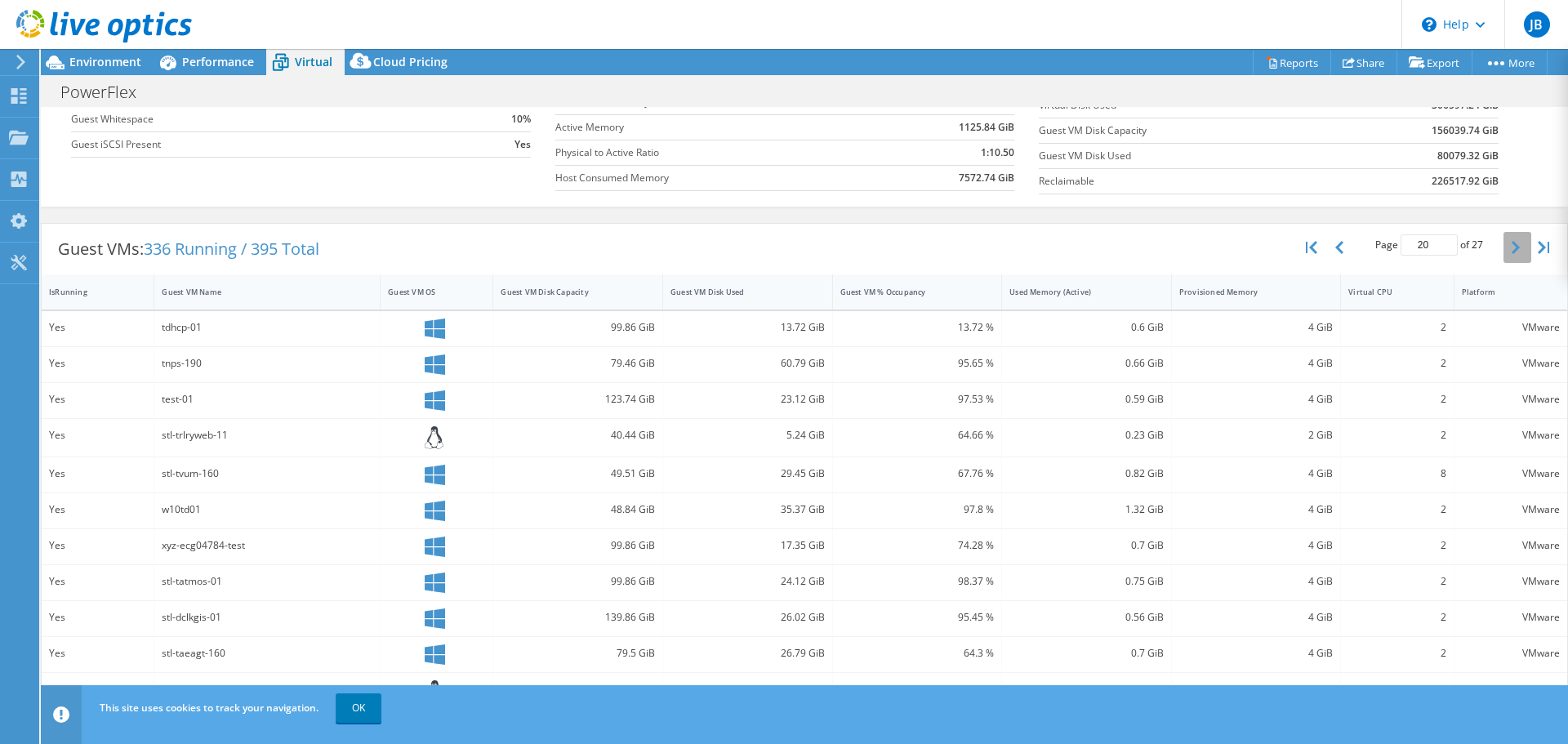
click at [1510, 233] on button "button" at bounding box center [1517, 248] width 28 height 31
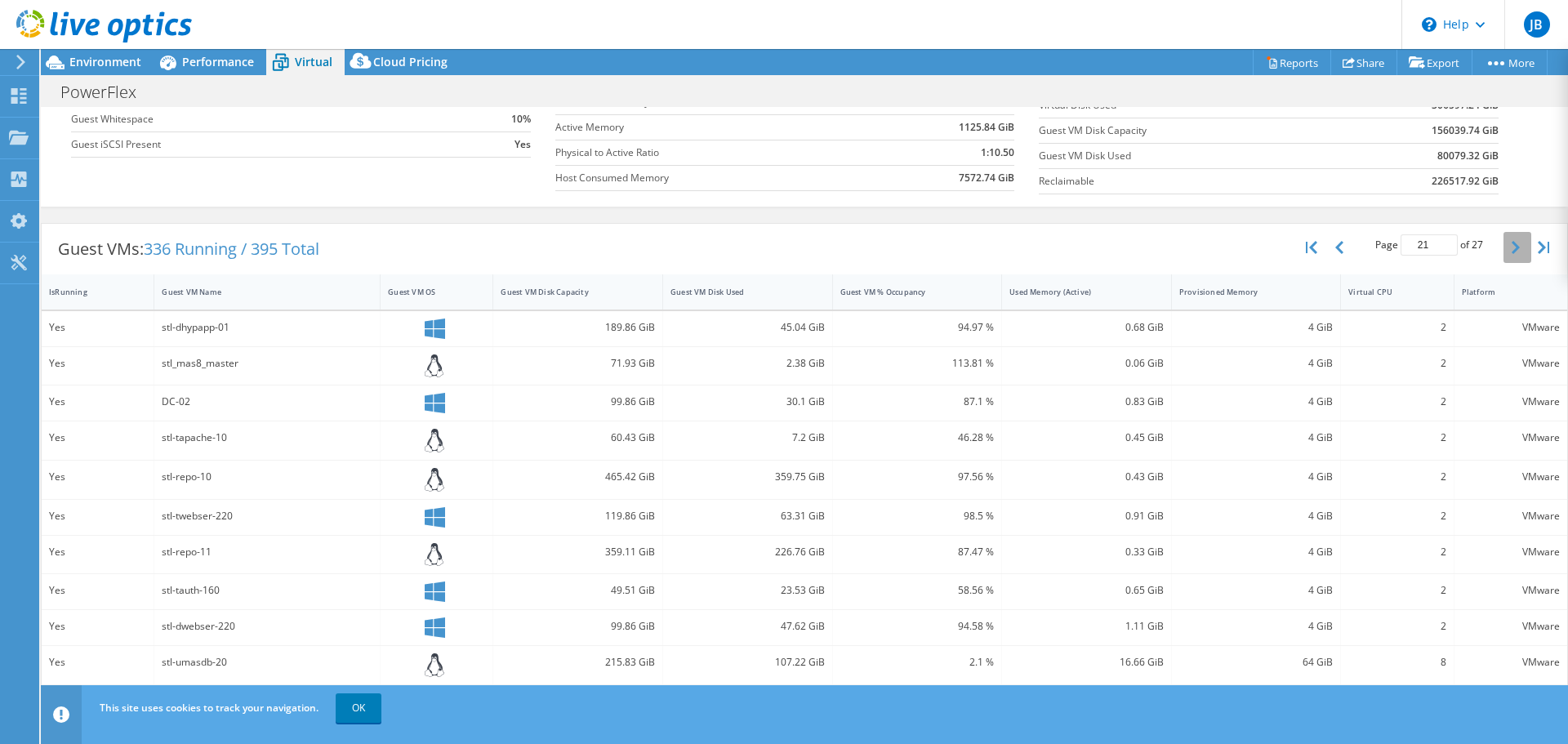
click at [1510, 233] on button "button" at bounding box center [1517, 248] width 28 height 31
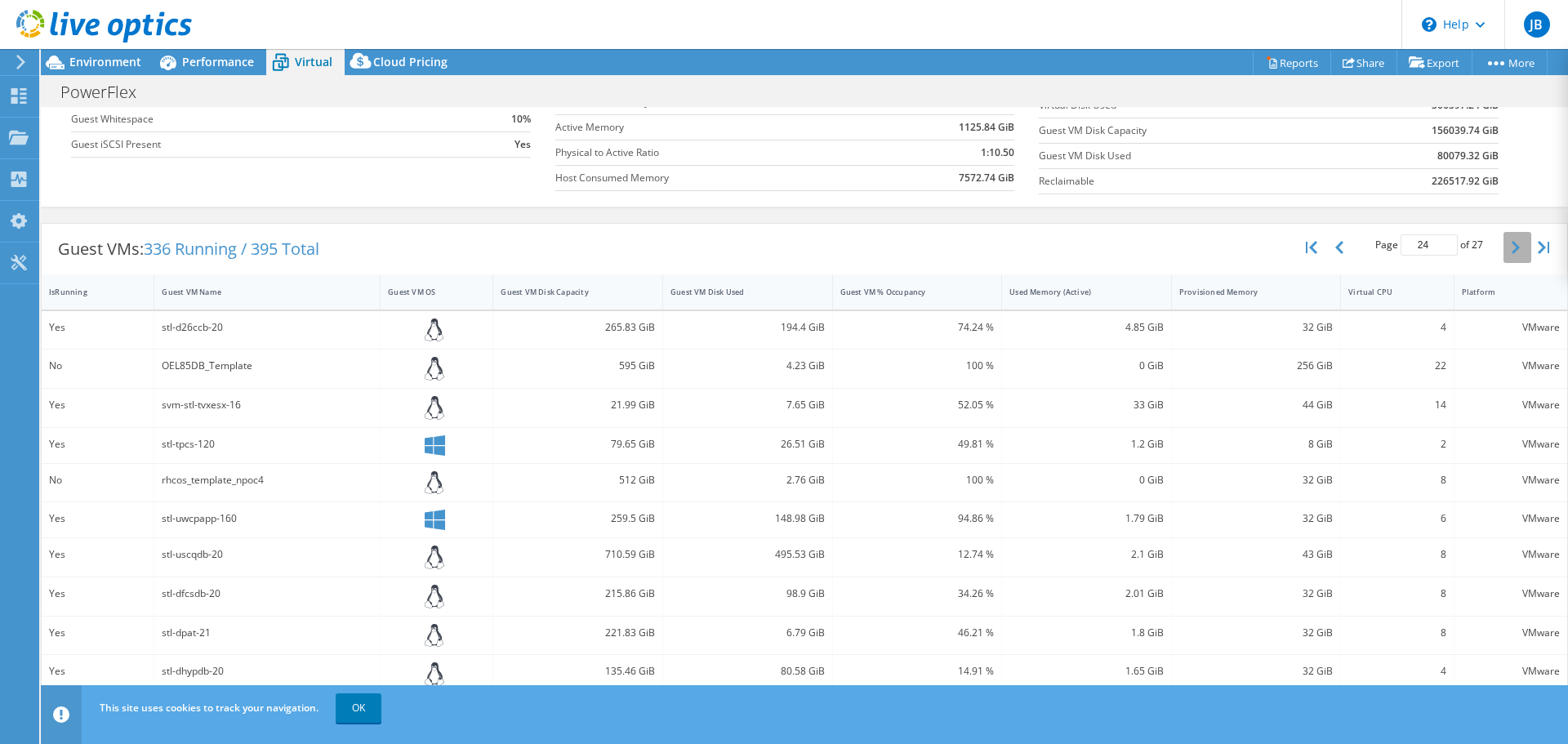
click at [1510, 233] on button "button" at bounding box center [1517, 248] width 28 height 31
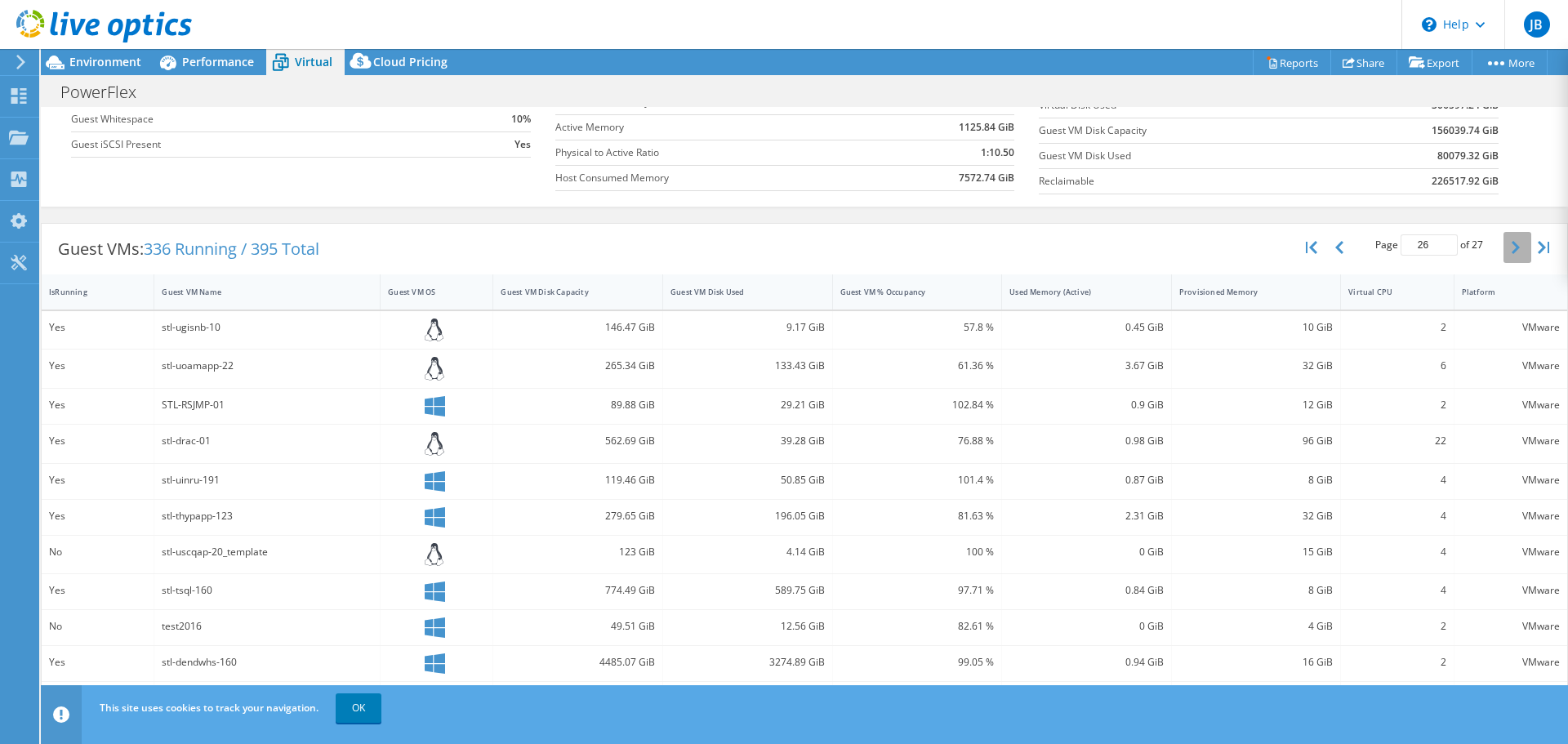
click at [1510, 233] on button "button" at bounding box center [1517, 248] width 28 height 31
type input "27"
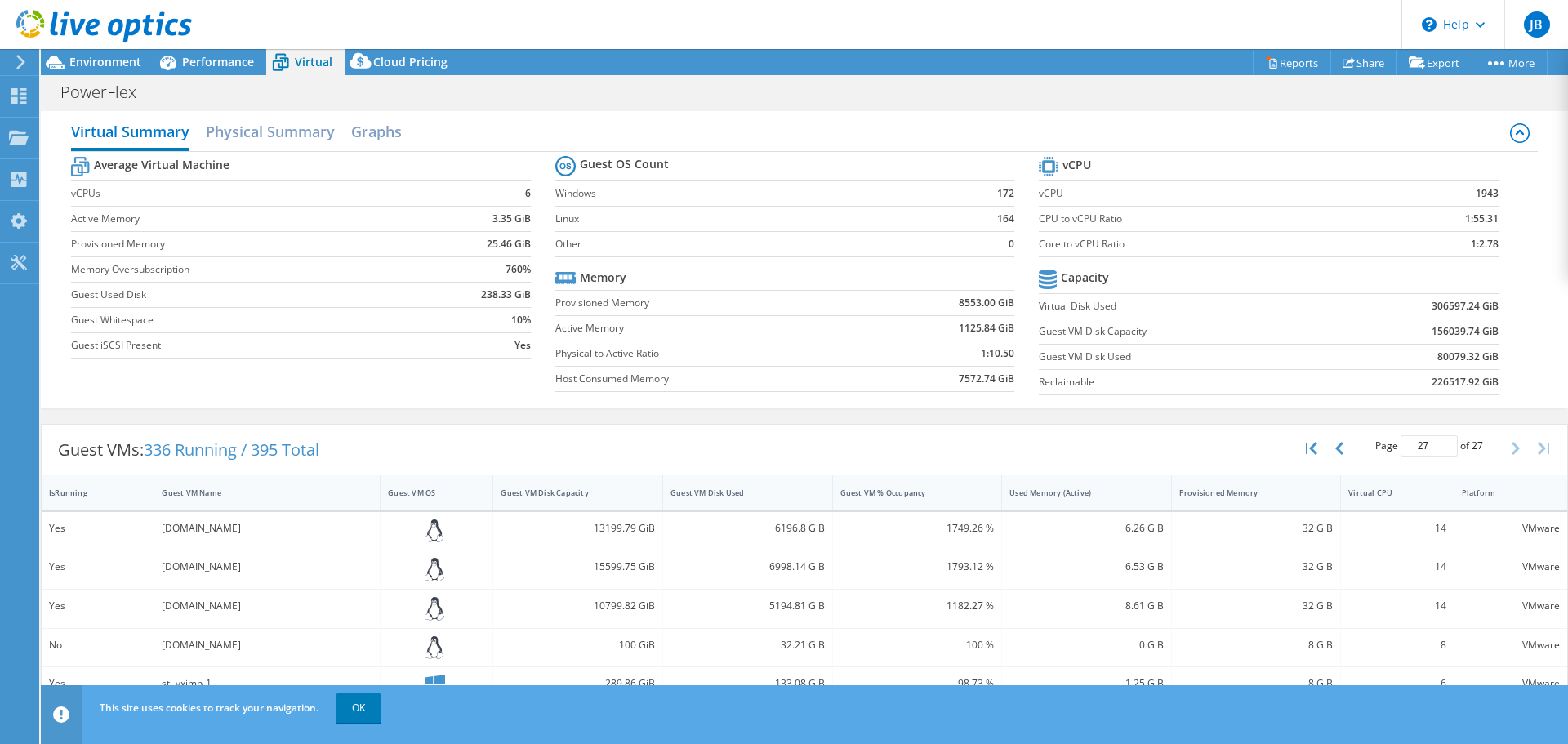
scroll to position [3, 0]
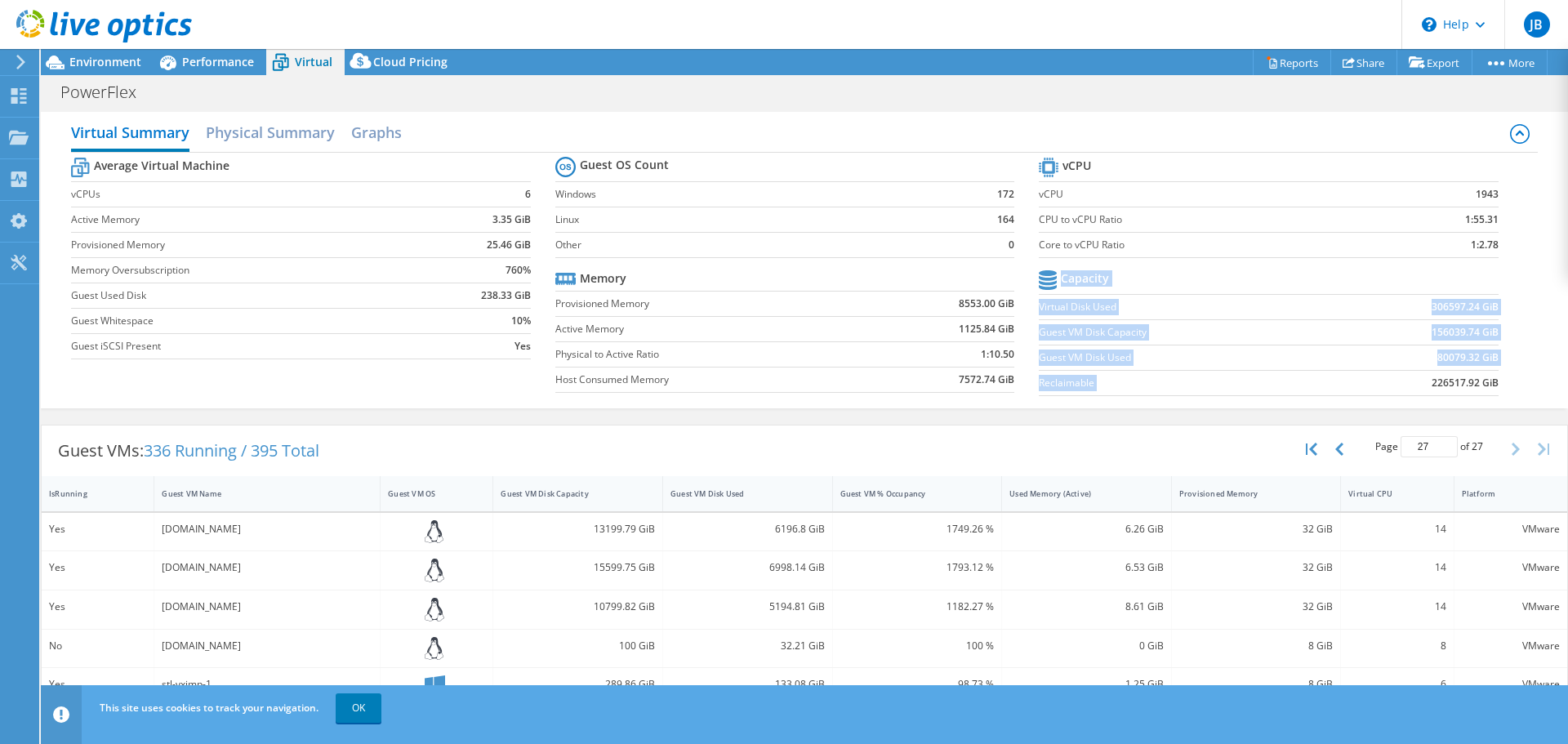
drag, startPoint x: 1420, startPoint y: 381, endPoint x: 1489, endPoint y: 390, distance: 69.6
click at [1503, 385] on section "vCPU vCPU 1943 CPU to vCPU Ratio 1:55.31 Core to vCPU Ratio 1:2.78 Capacity Vir…" at bounding box center [1281, 279] width 484 height 251
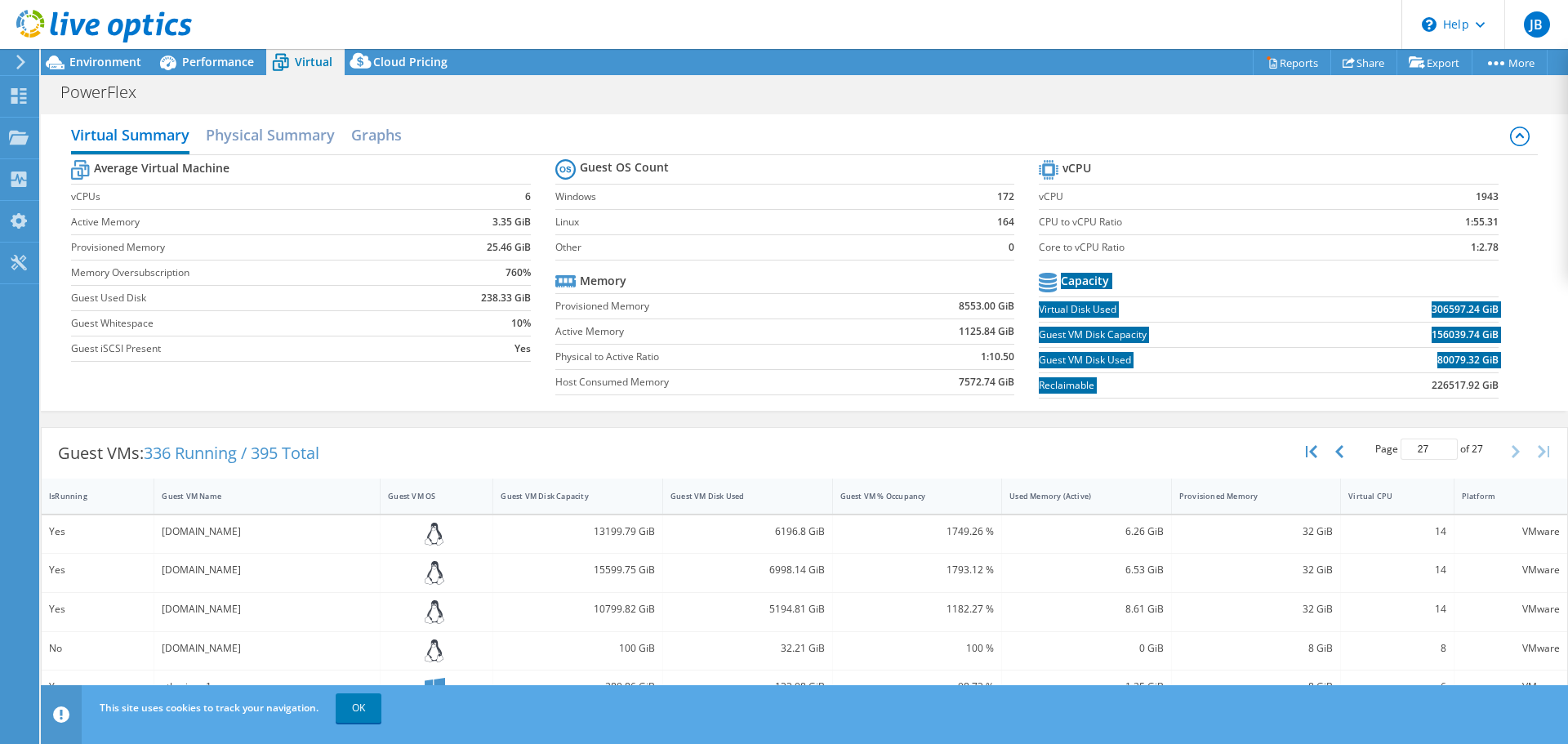
scroll to position [0, 0]
